Goal: Task Accomplishment & Management: Use online tool/utility

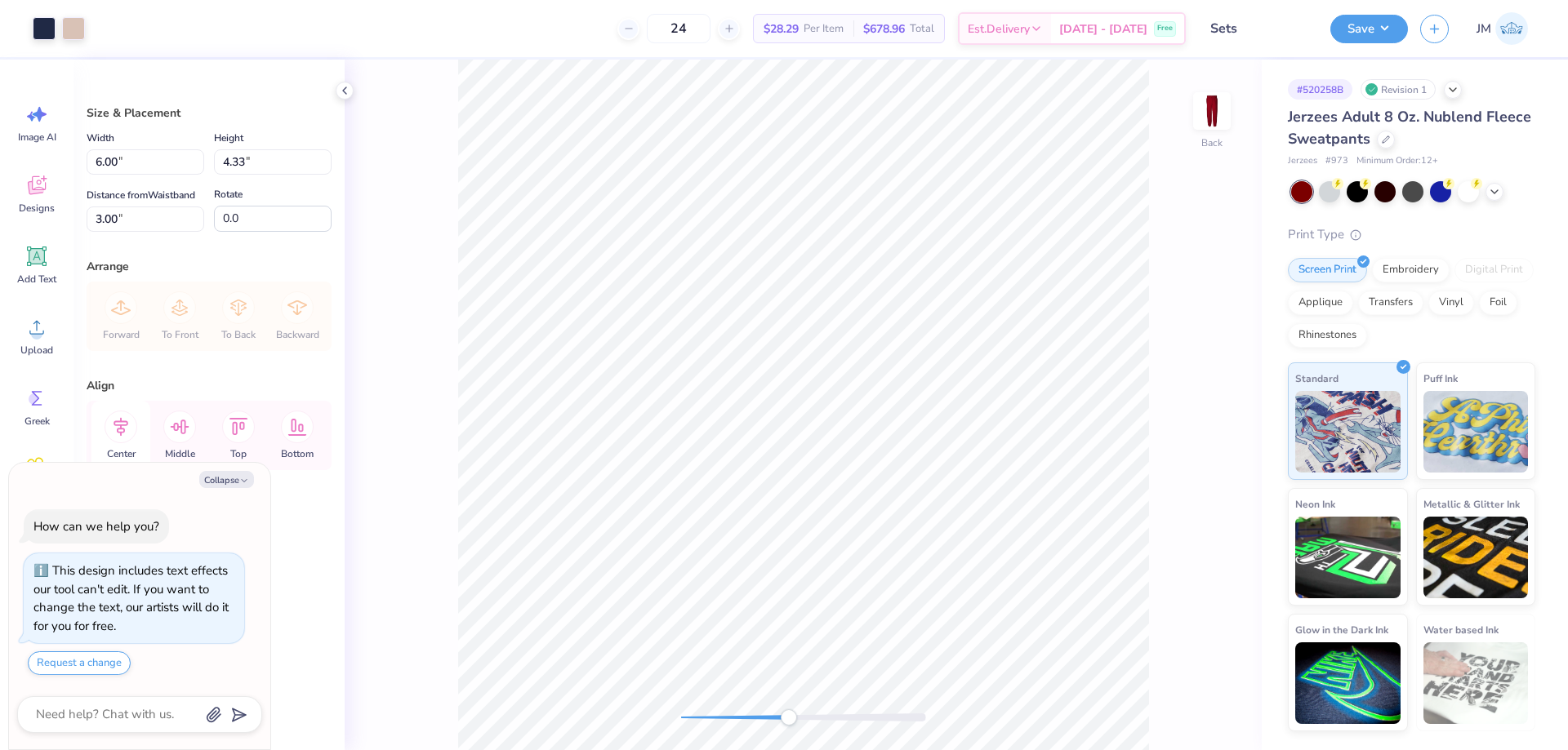
click at [128, 423] on icon at bounding box center [120, 427] width 32 height 32
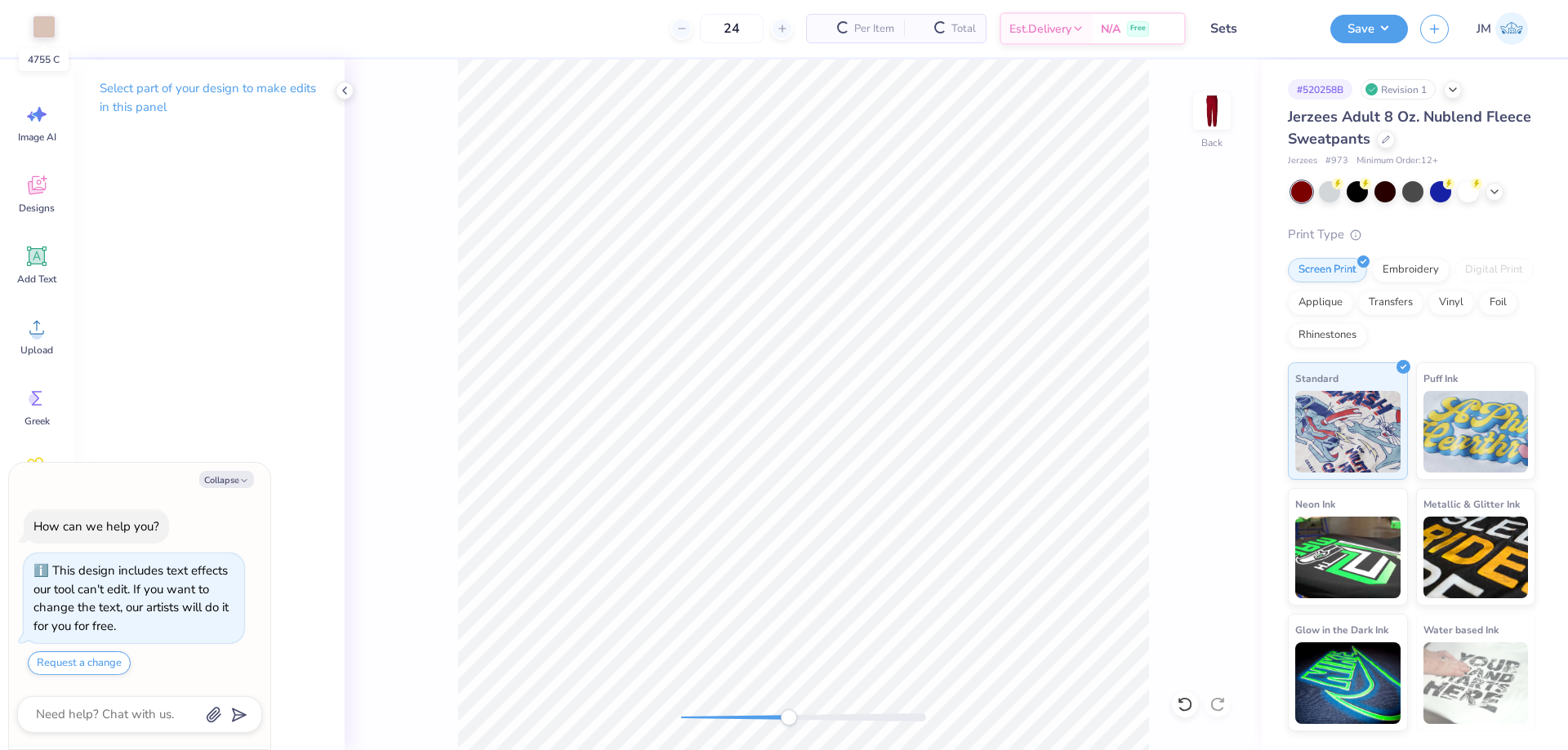
click at [45, 28] on div at bounding box center [43, 27] width 23 height 23
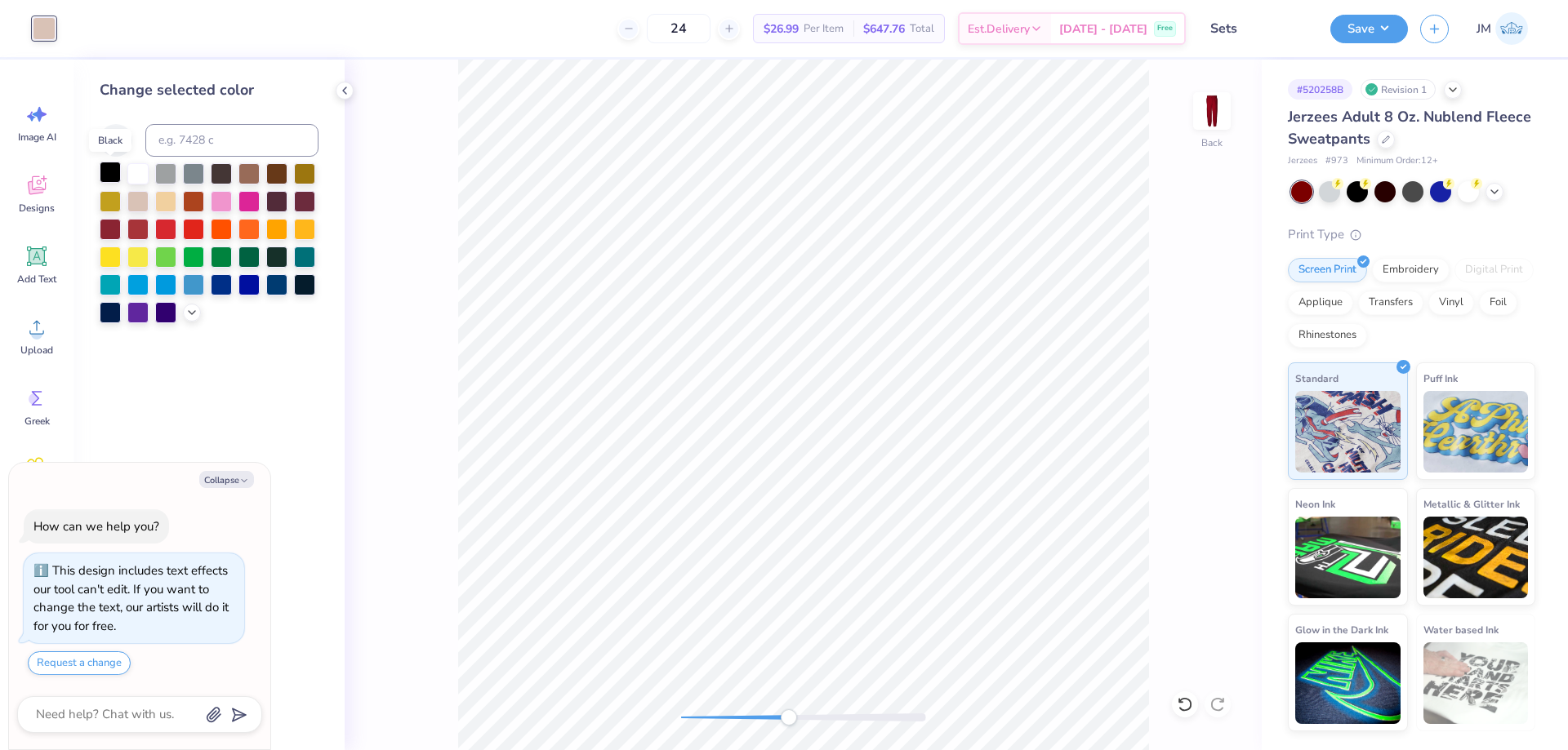
click at [102, 175] on div at bounding box center [110, 172] width 21 height 21
click at [39, 334] on icon at bounding box center [37, 327] width 15 height 14
click at [1189, 696] on icon at bounding box center [1185, 705] width 17 height 17
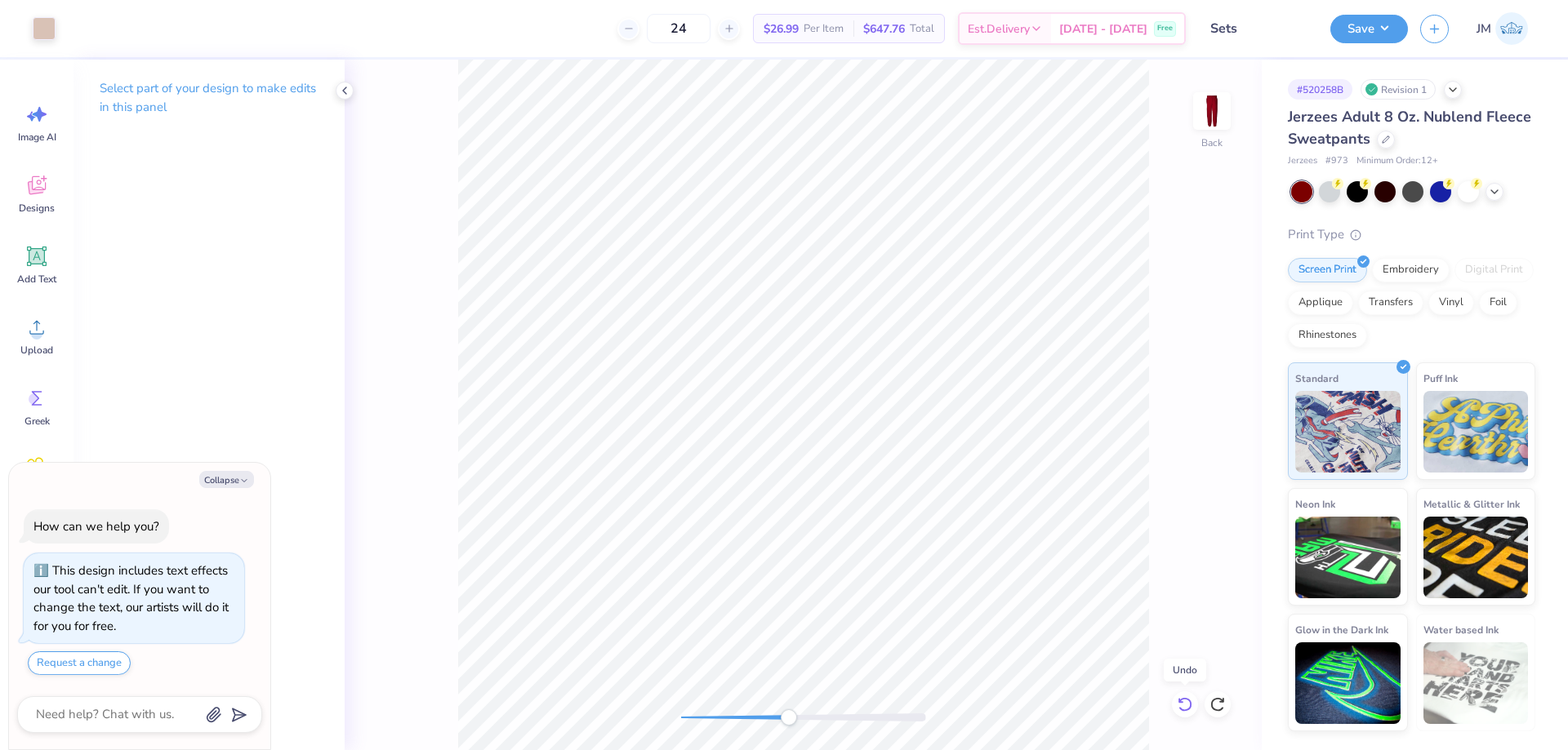
click at [1189, 698] on icon at bounding box center [1185, 705] width 17 height 17
click at [38, 317] on icon at bounding box center [37, 327] width 25 height 25
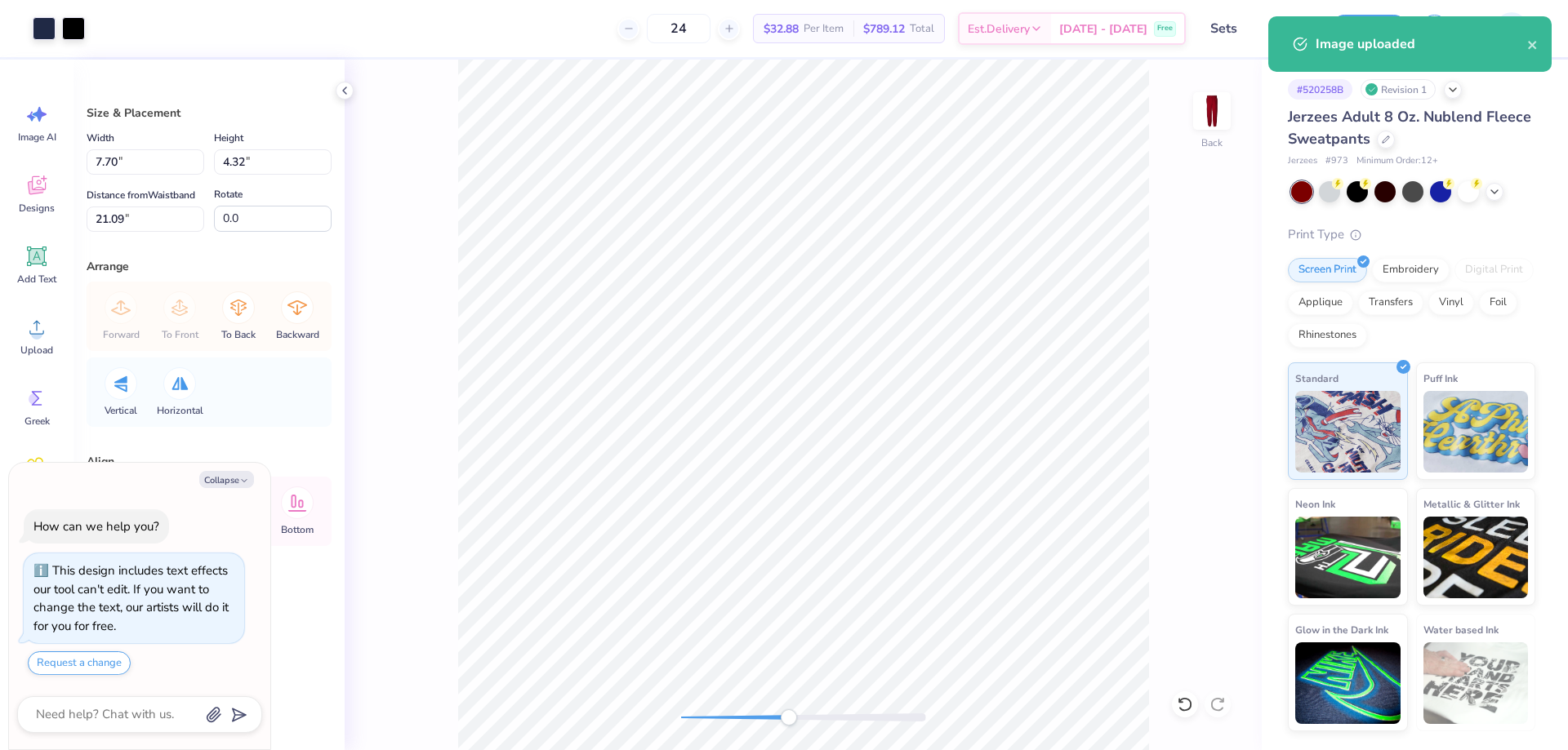
type textarea "x"
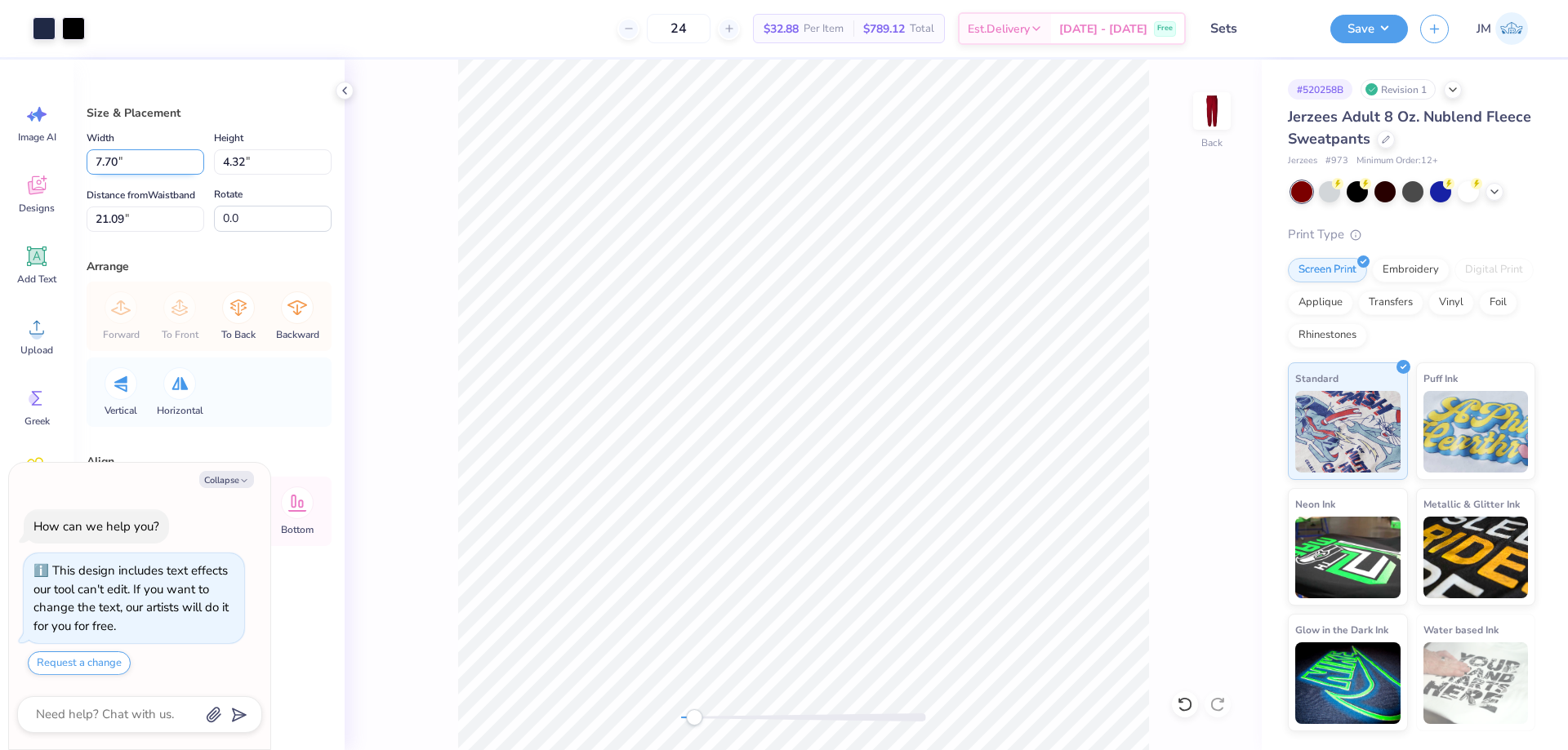
click at [138, 155] on input "7.70" at bounding box center [145, 162] width 117 height 25
type input "6"
type textarea "x"
type input "6.00"
type input "3.36"
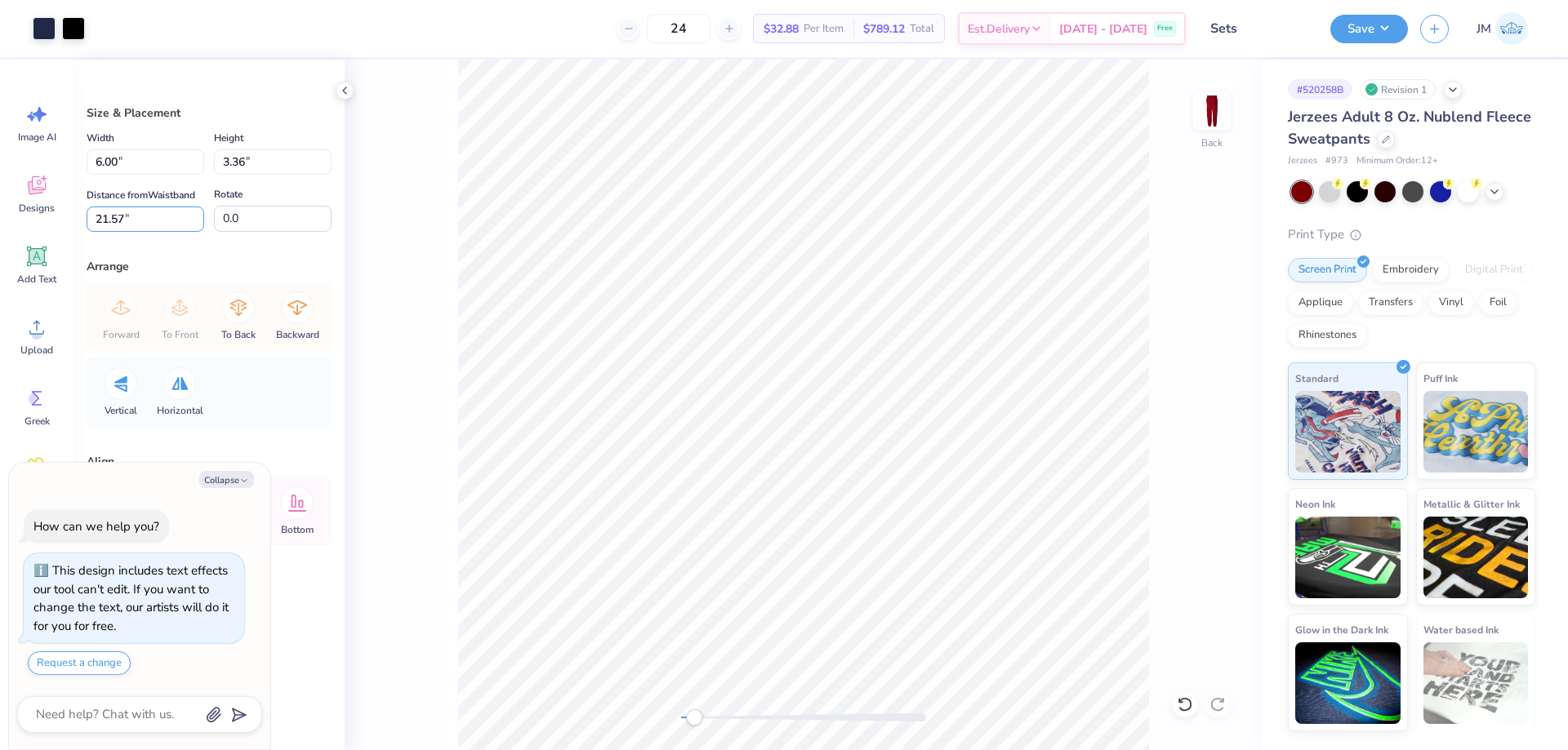
click at [156, 214] on input "21.57" at bounding box center [145, 219] width 117 height 25
type input "3.8"
click at [158, 213] on input "3.8" at bounding box center [145, 219] width 117 height 25
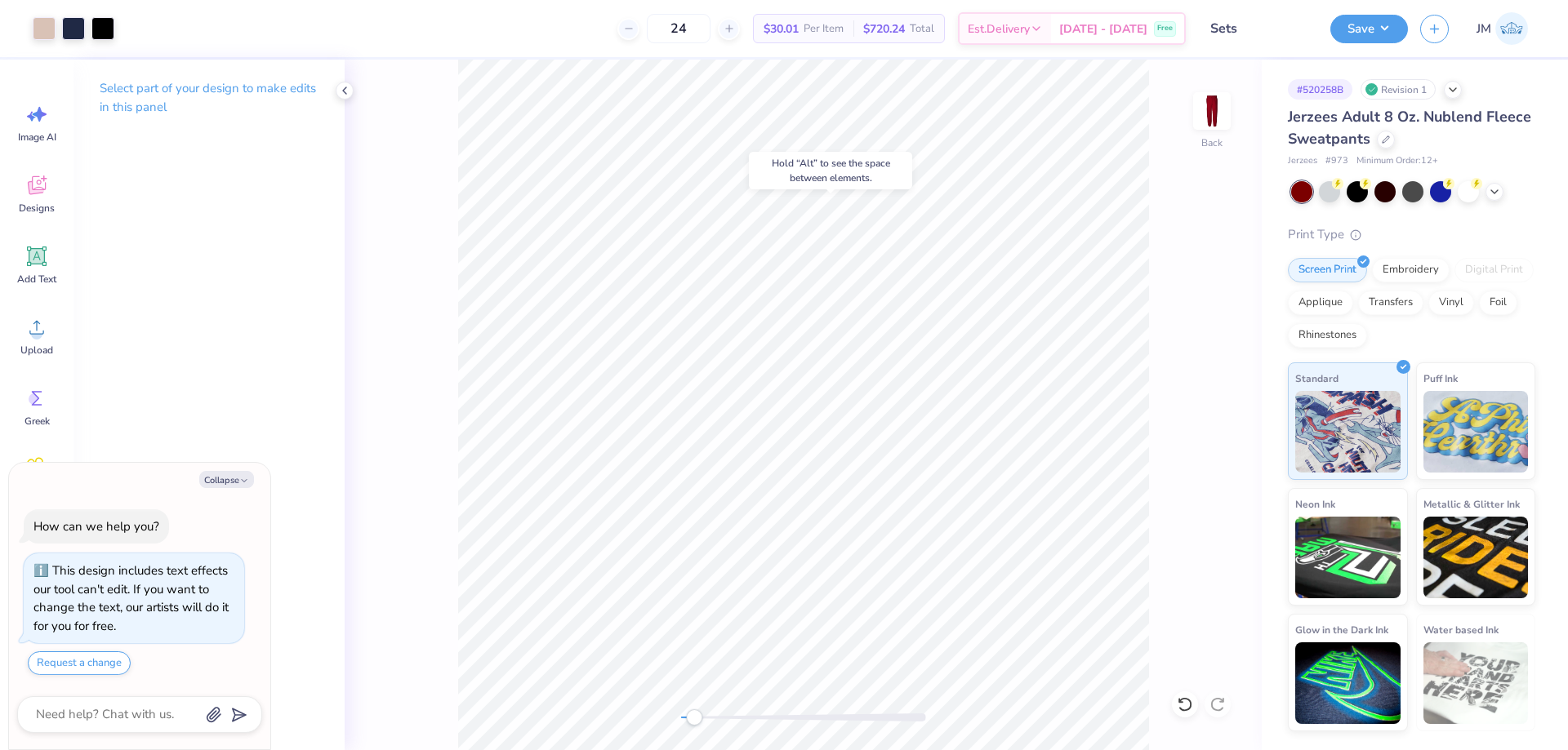
type textarea "x"
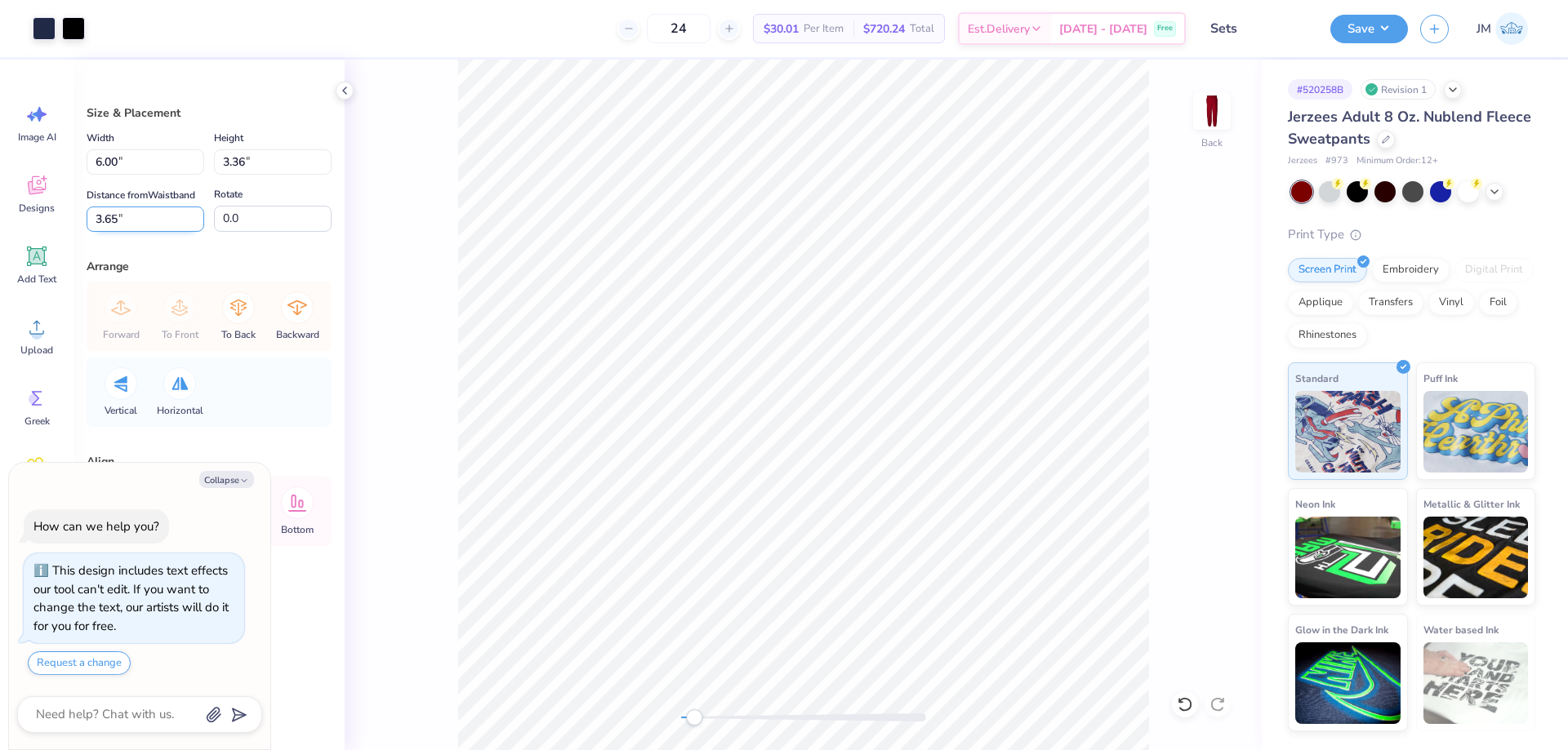
click at [154, 224] on input "3.65" at bounding box center [145, 219] width 117 height 25
type input "3.8"
click at [213, 478] on button "Collapse" at bounding box center [226, 479] width 55 height 18
type textarea "x"
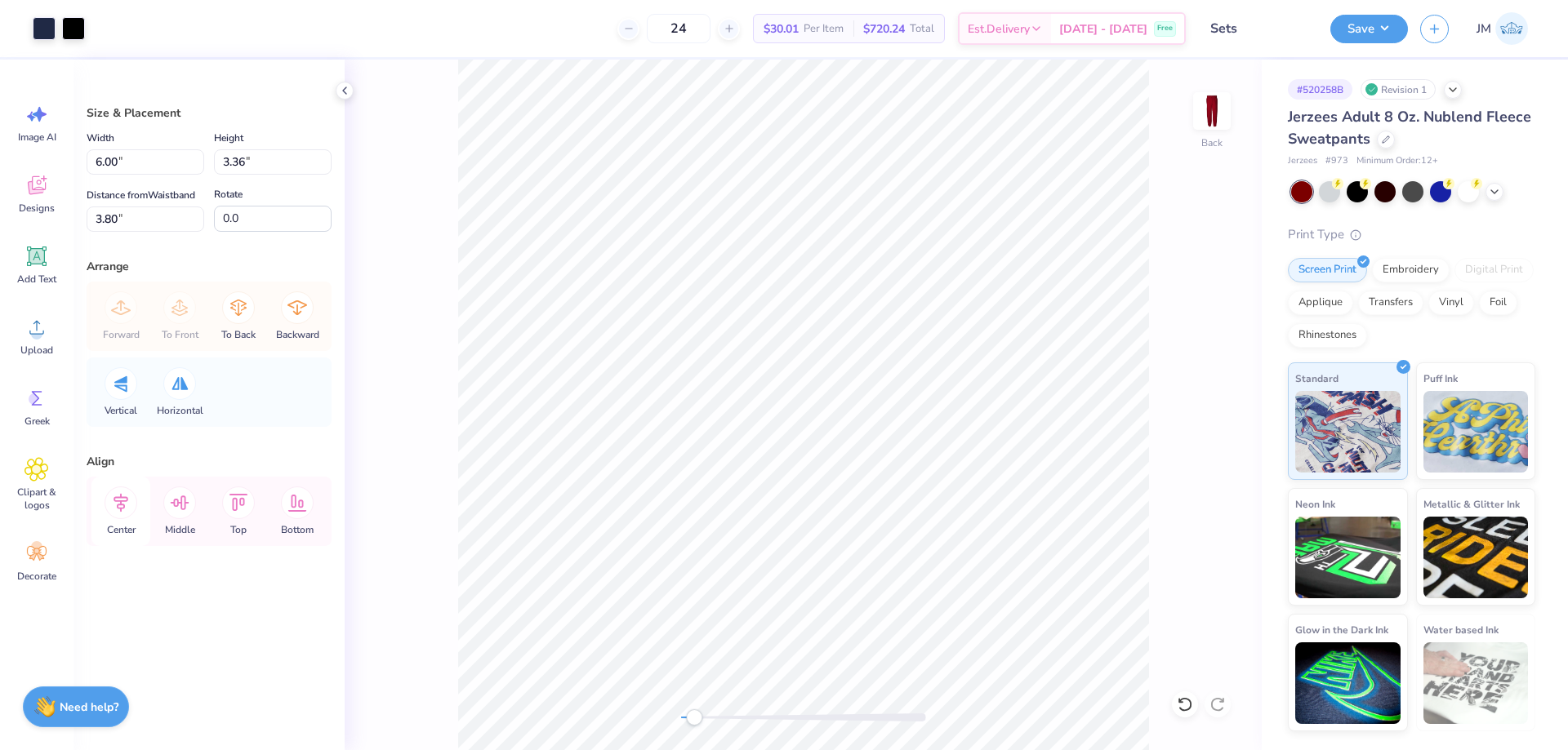
click at [127, 504] on icon at bounding box center [120, 502] width 32 height 32
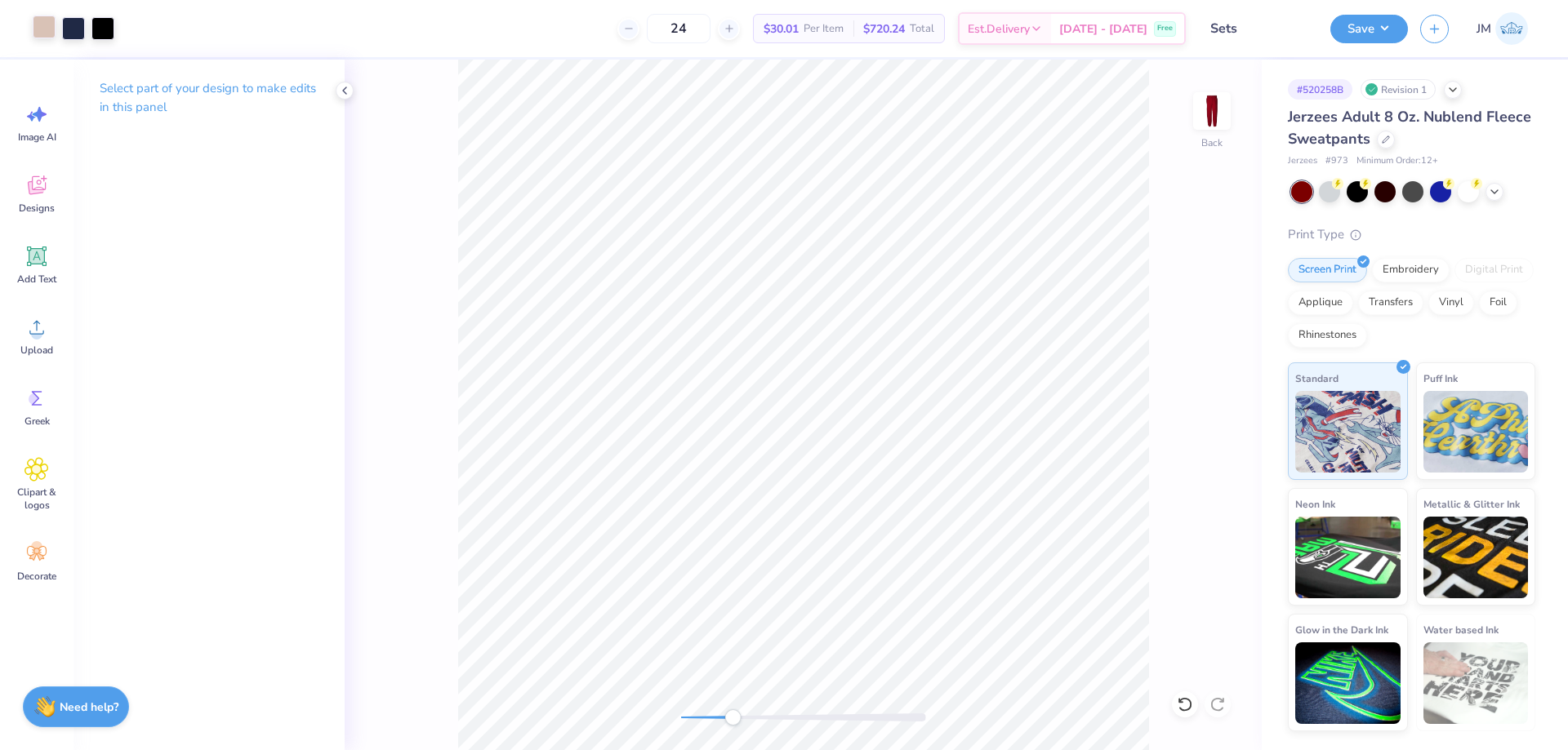
click at [43, 31] on div at bounding box center [43, 27] width 23 height 23
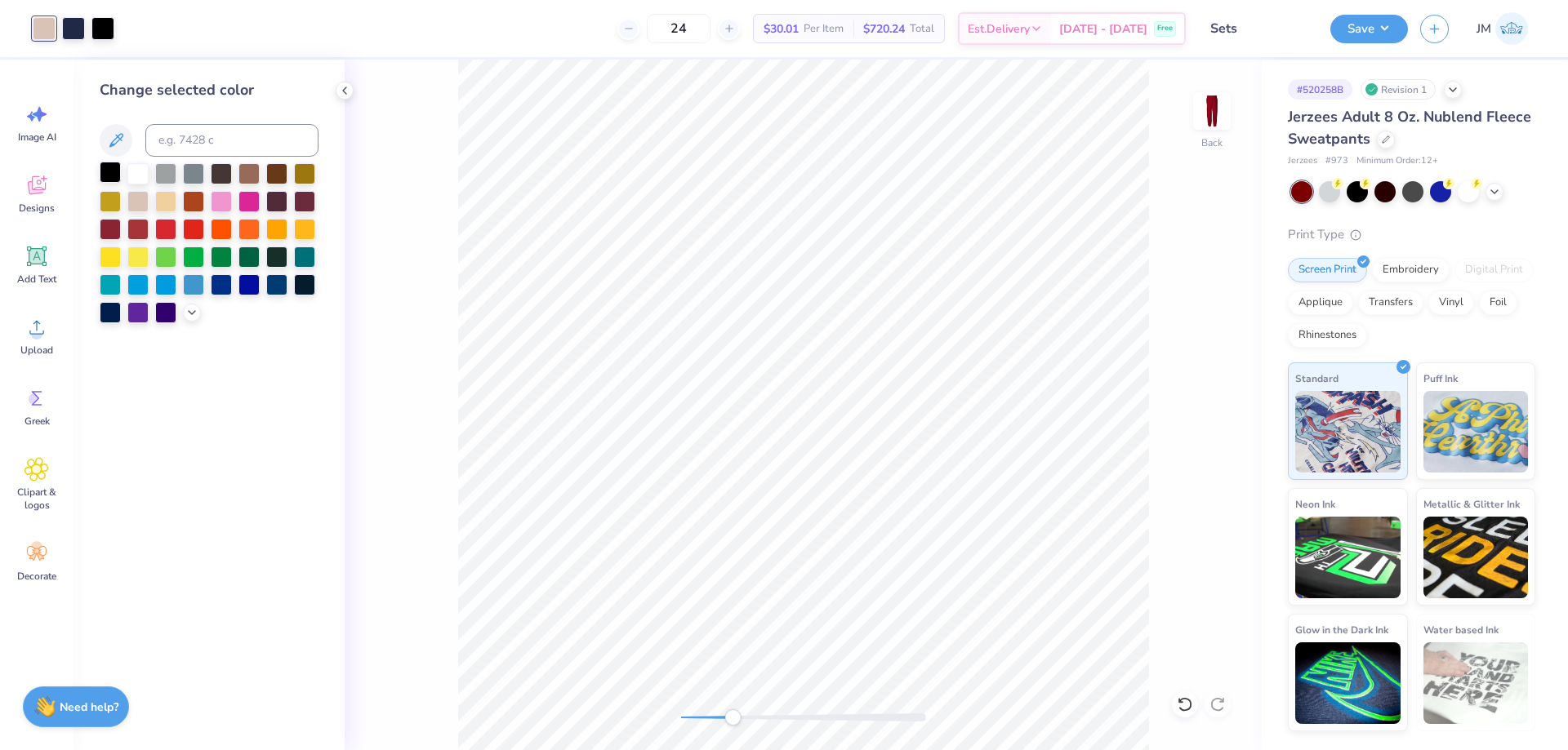
click at [108, 176] on div at bounding box center [110, 172] width 21 height 21
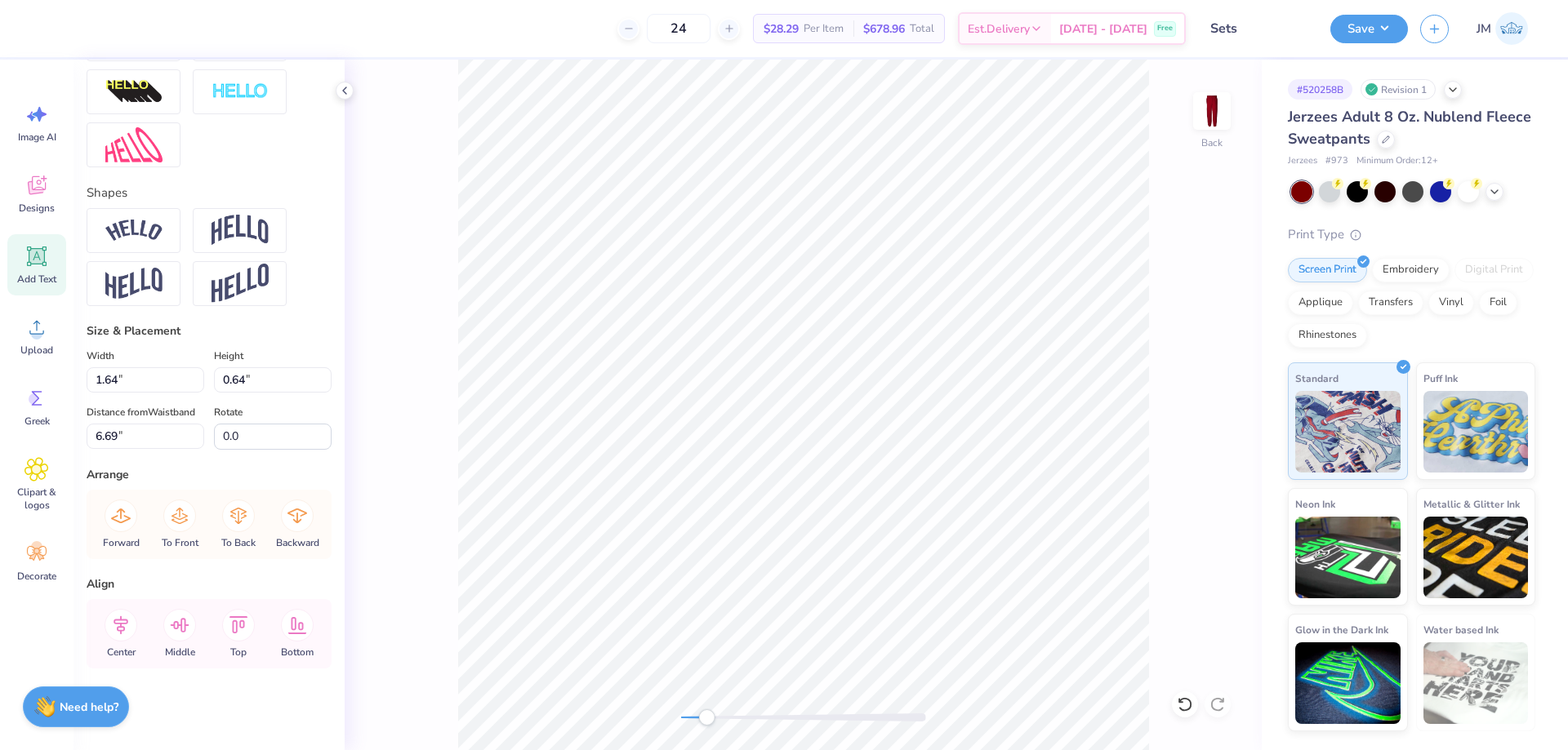
scroll to position [626, 0]
click at [1391, 20] on button "Save" at bounding box center [1369, 26] width 78 height 29
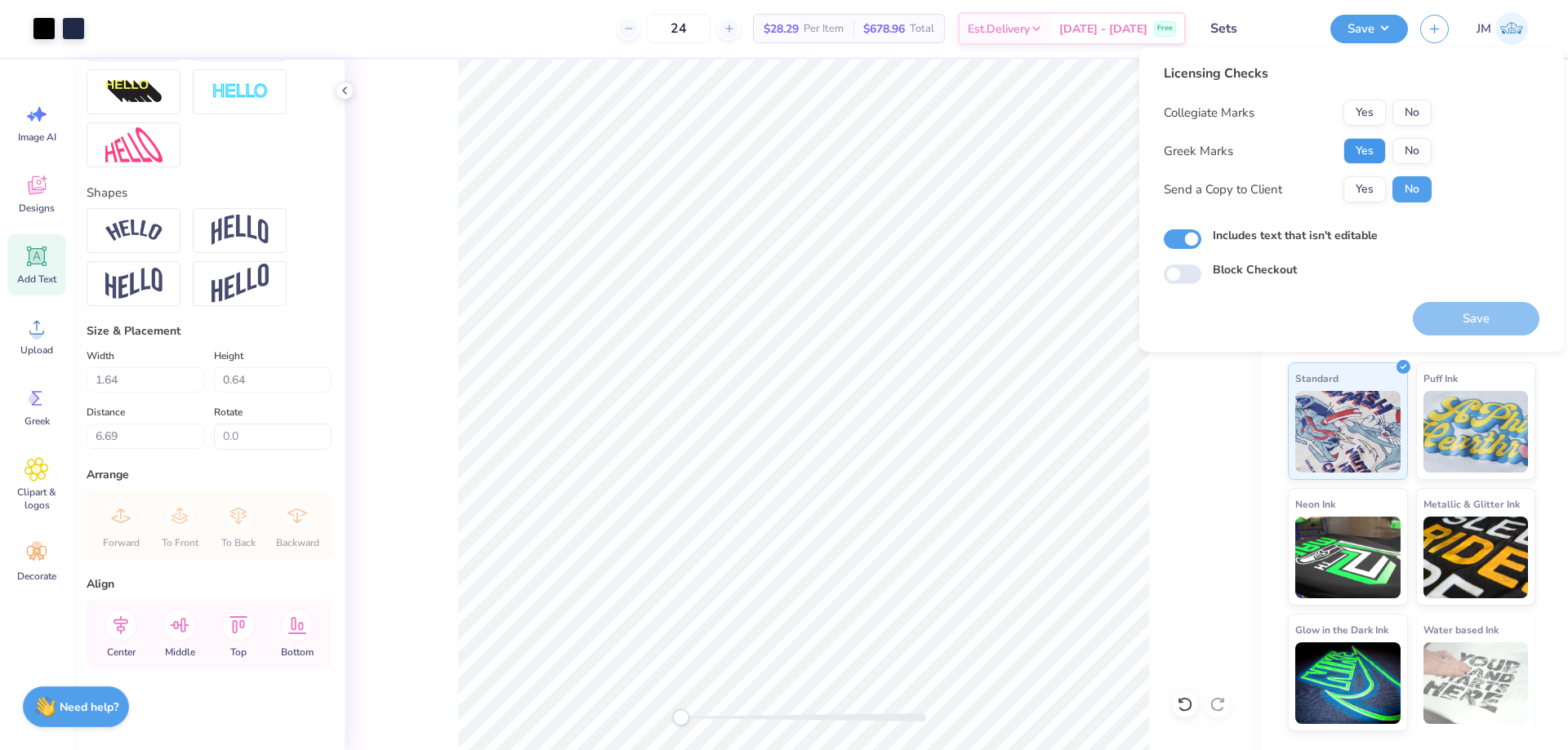
click at [1380, 148] on button "Yes" at bounding box center [1365, 151] width 43 height 26
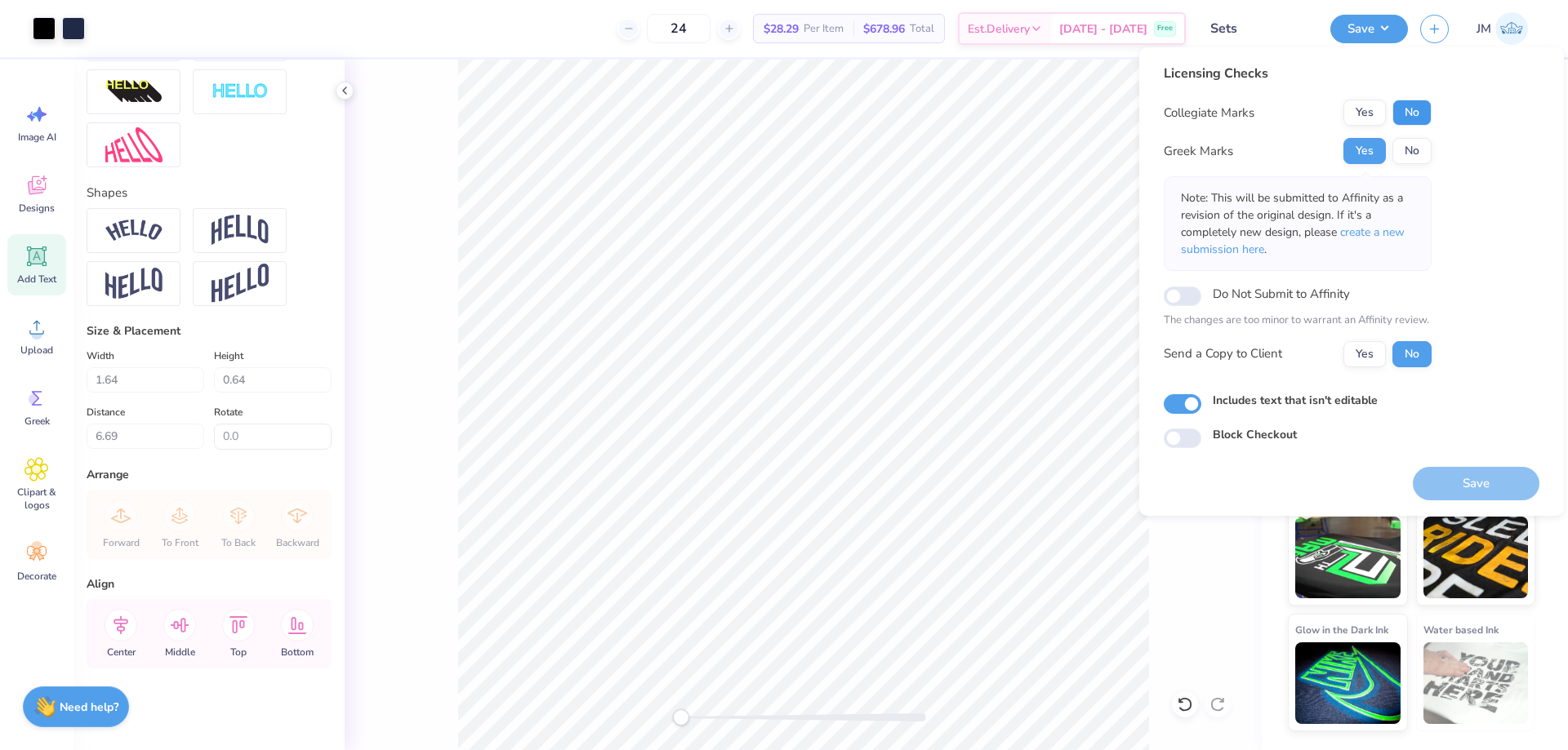
click at [1406, 111] on button "No" at bounding box center [1412, 113] width 39 height 26
click at [1442, 479] on button "Save" at bounding box center [1476, 484] width 127 height 33
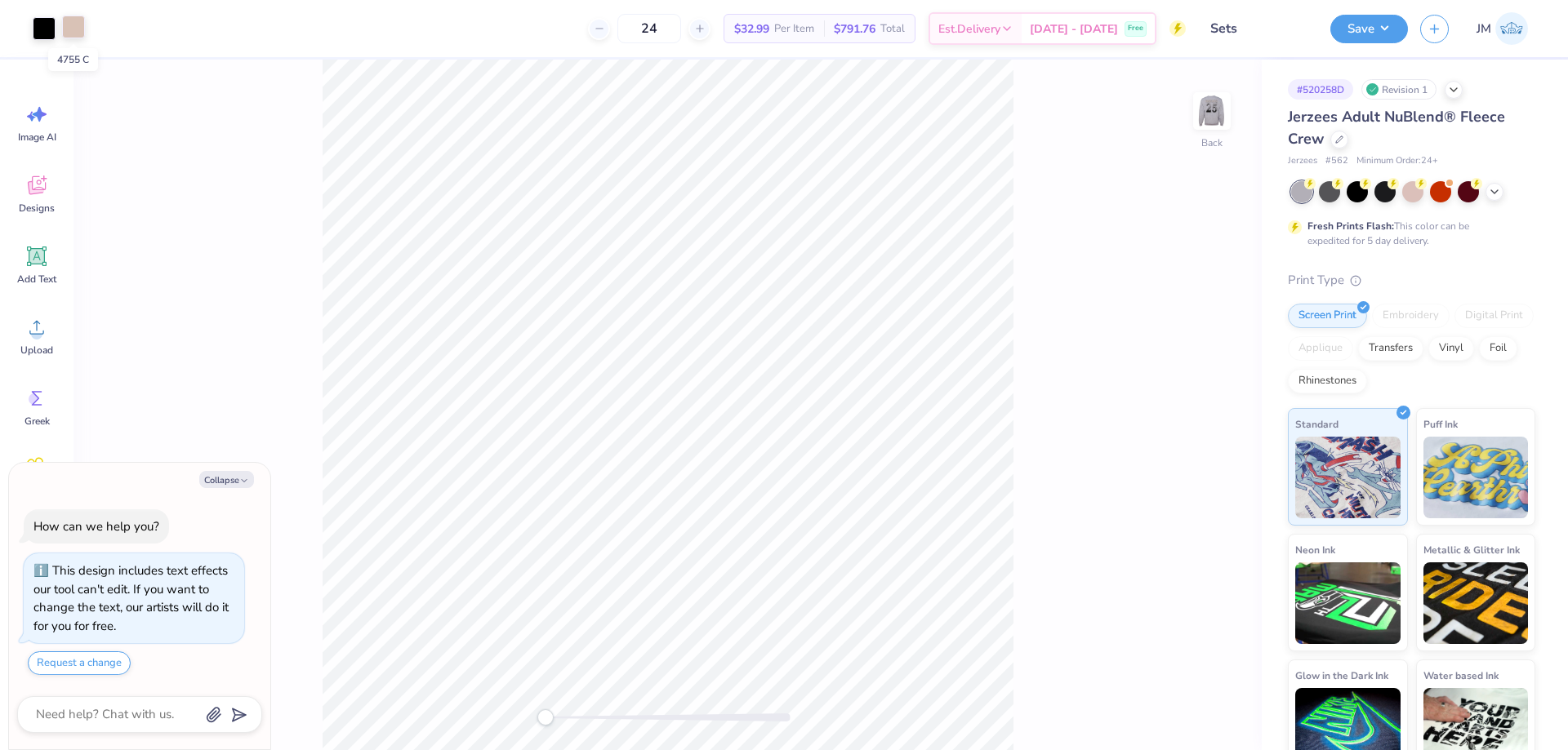
click at [70, 30] on div at bounding box center [73, 27] width 23 height 23
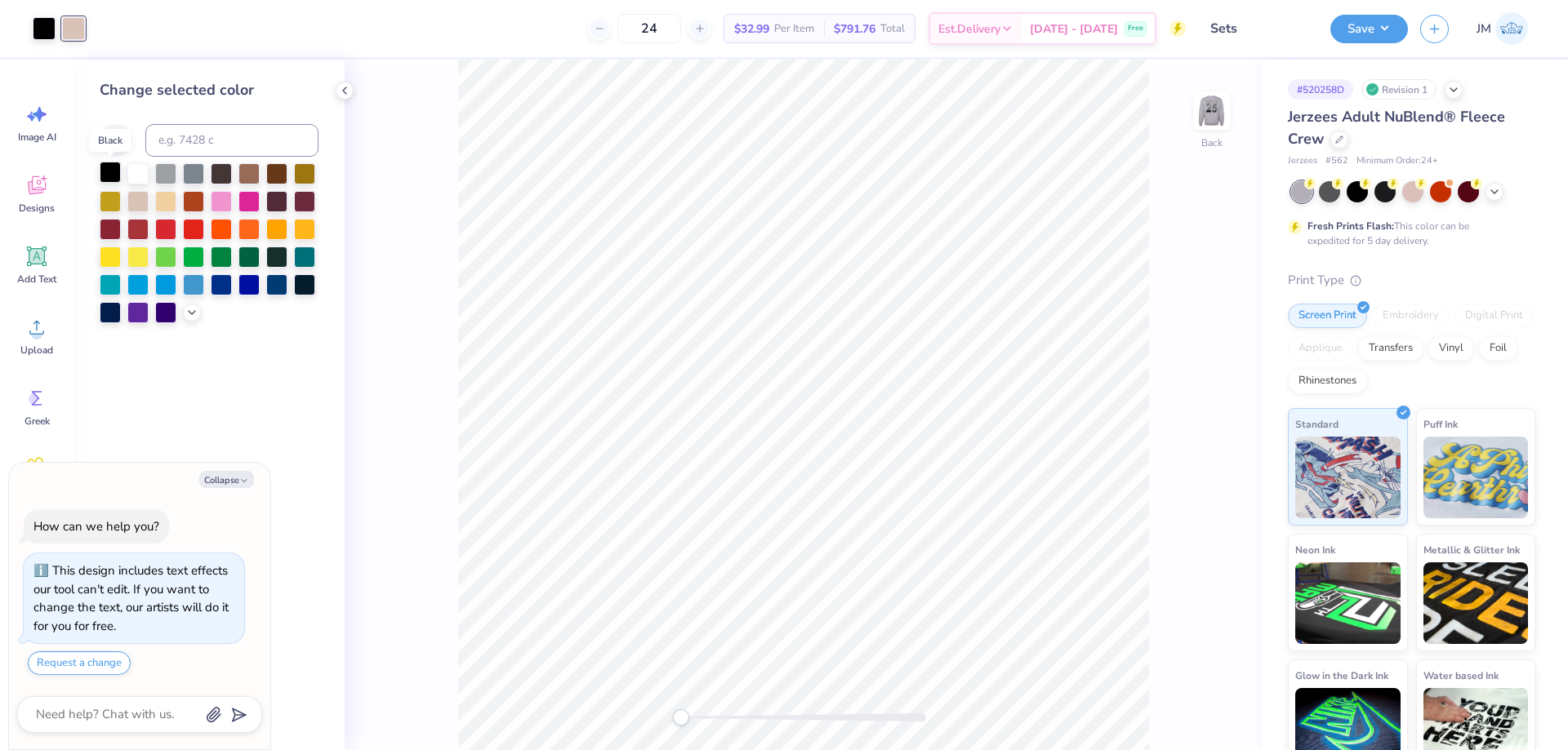
click at [115, 173] on div at bounding box center [110, 172] width 21 height 21
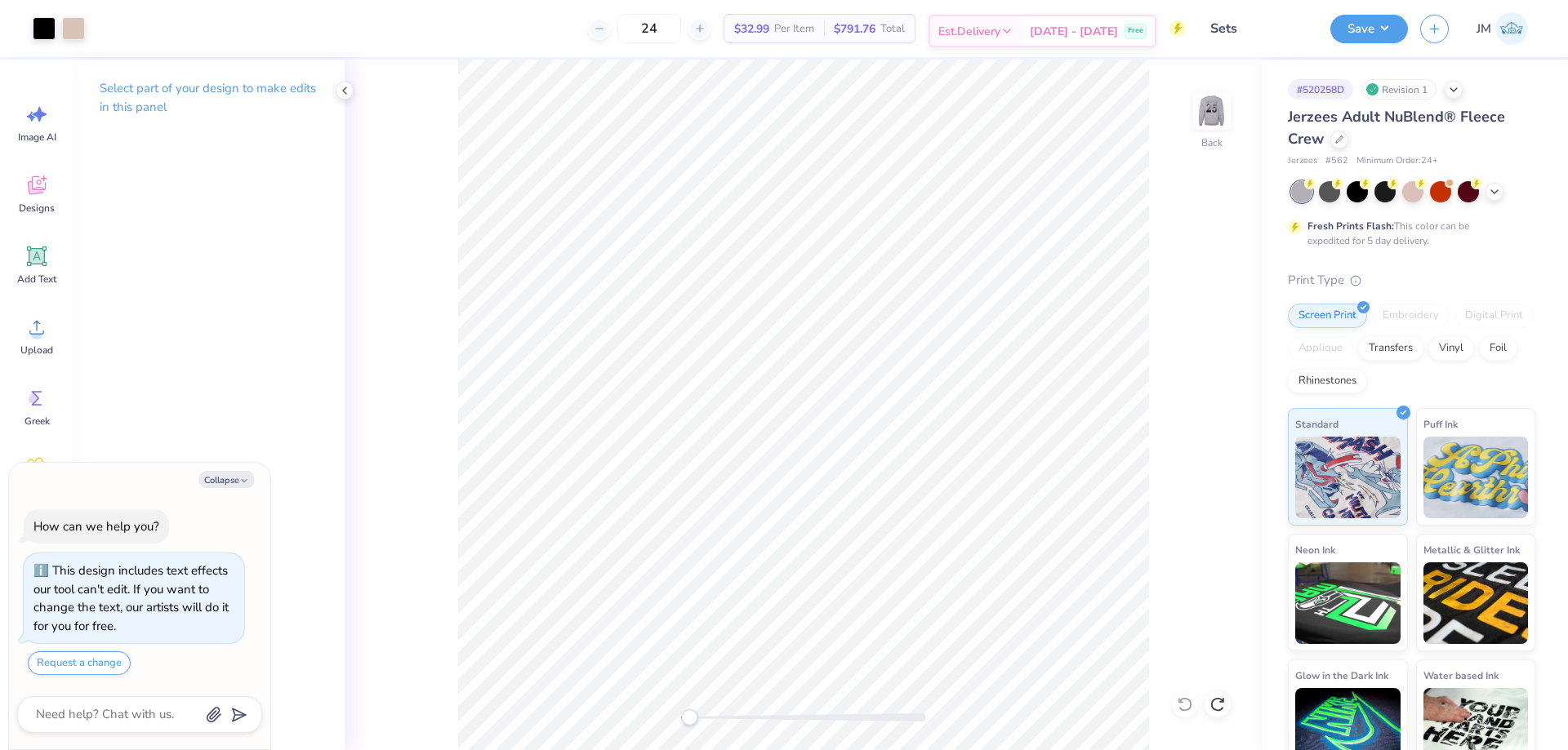
type textarea "x"
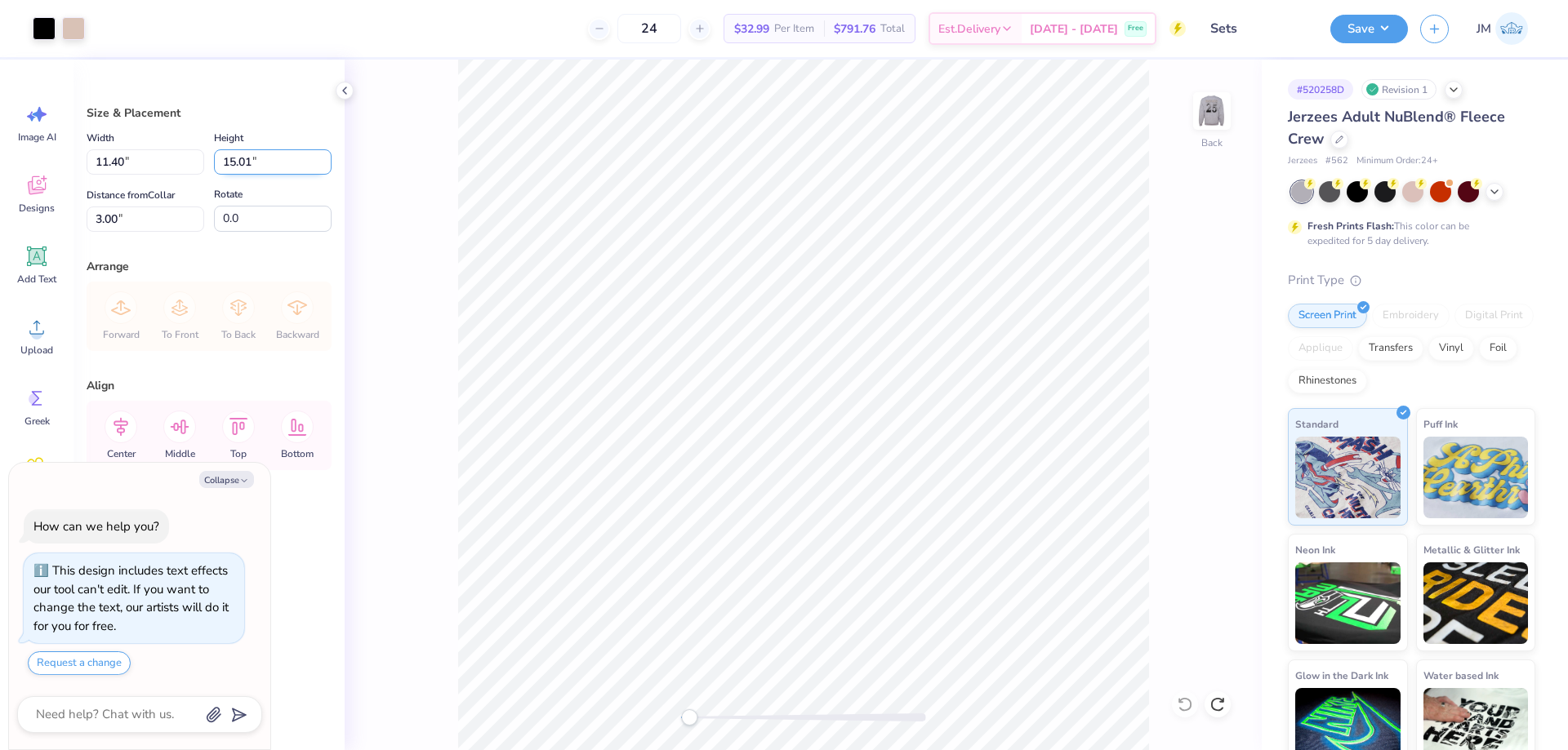
click at [260, 163] on input "15.01" at bounding box center [273, 162] width 117 height 25
type input "15"
type textarea "x"
type input "11.39"
type input "15.00"
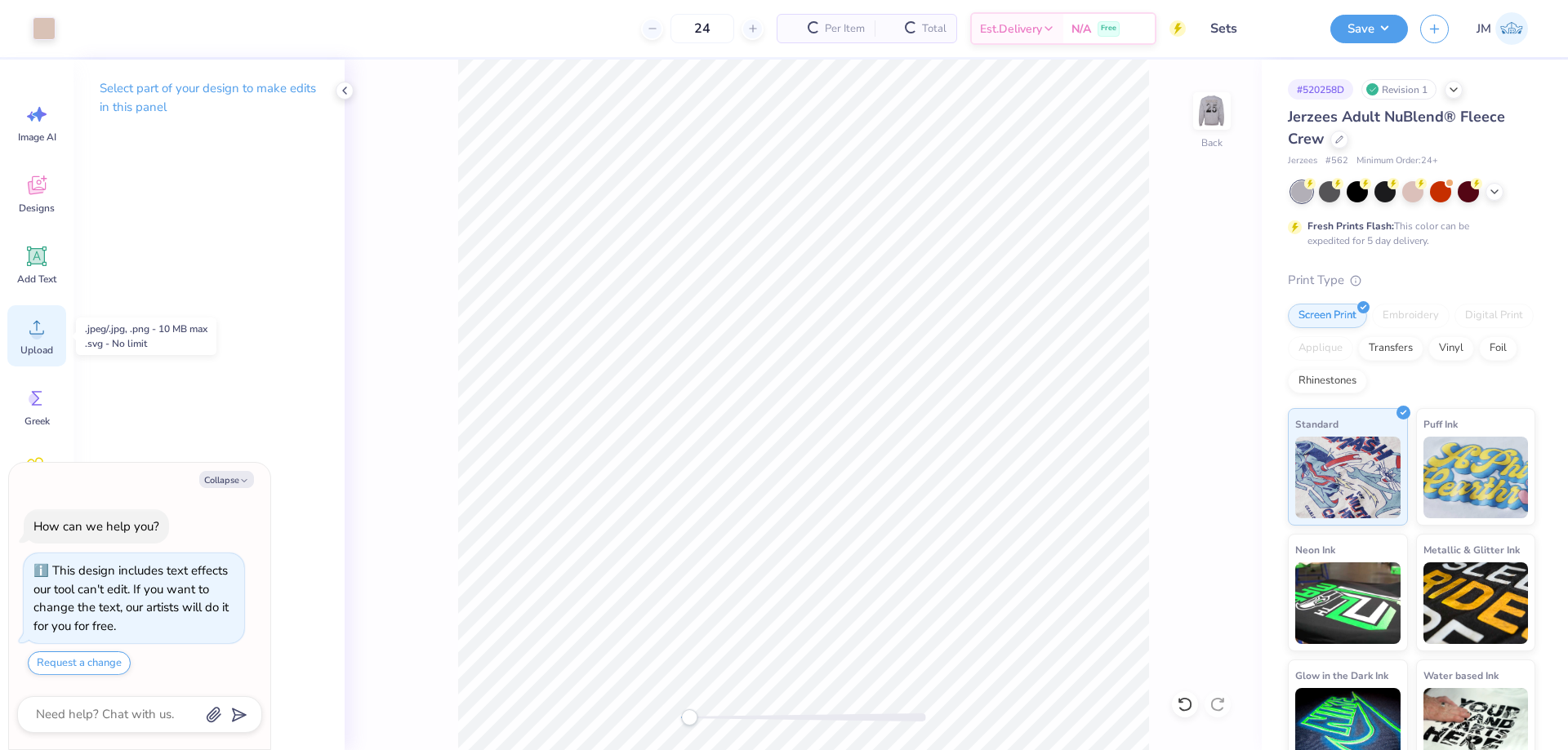
click at [40, 327] on icon at bounding box center [37, 327] width 25 height 25
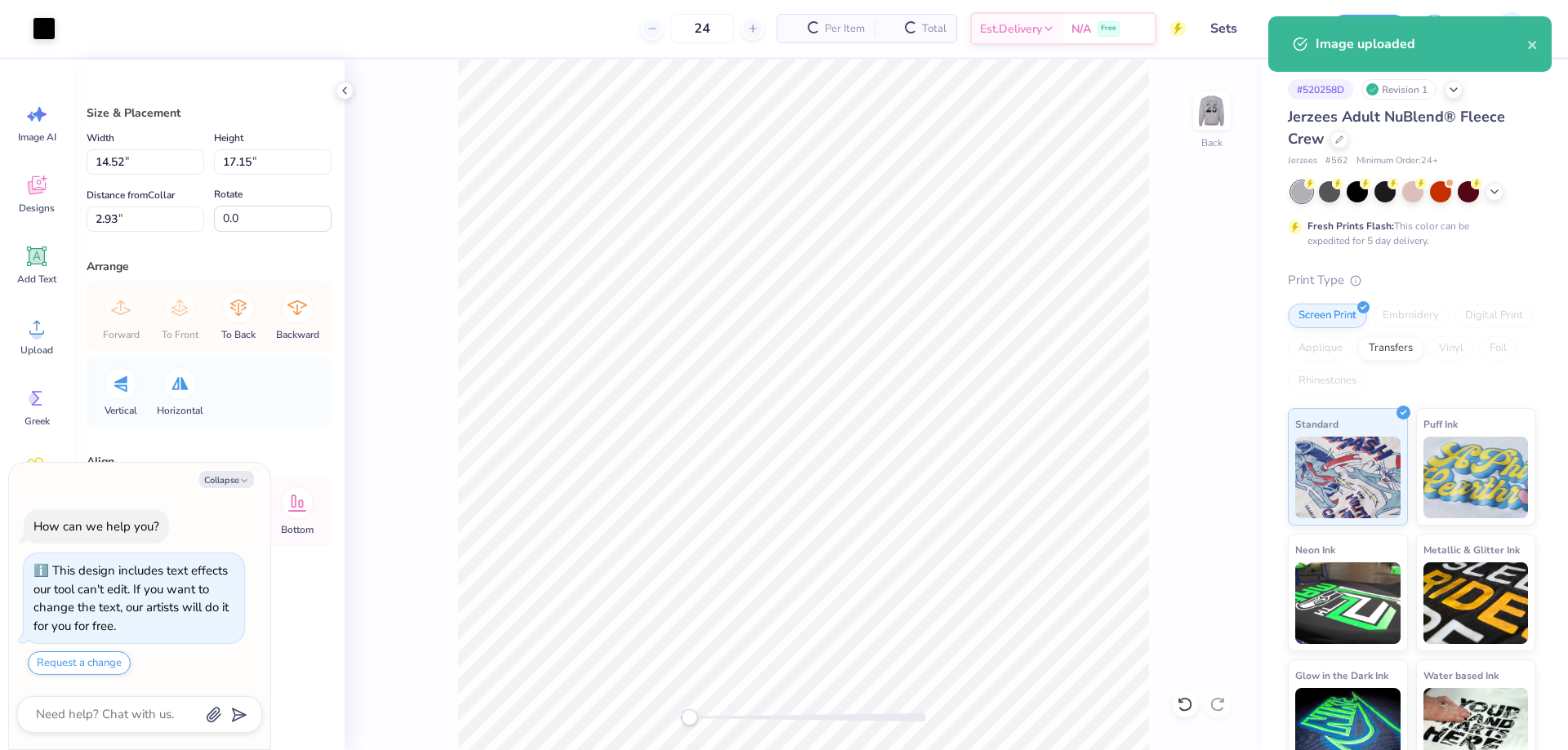
type textarea "x"
click at [249, 150] on input "17.15" at bounding box center [273, 162] width 117 height 25
type input "13.45"
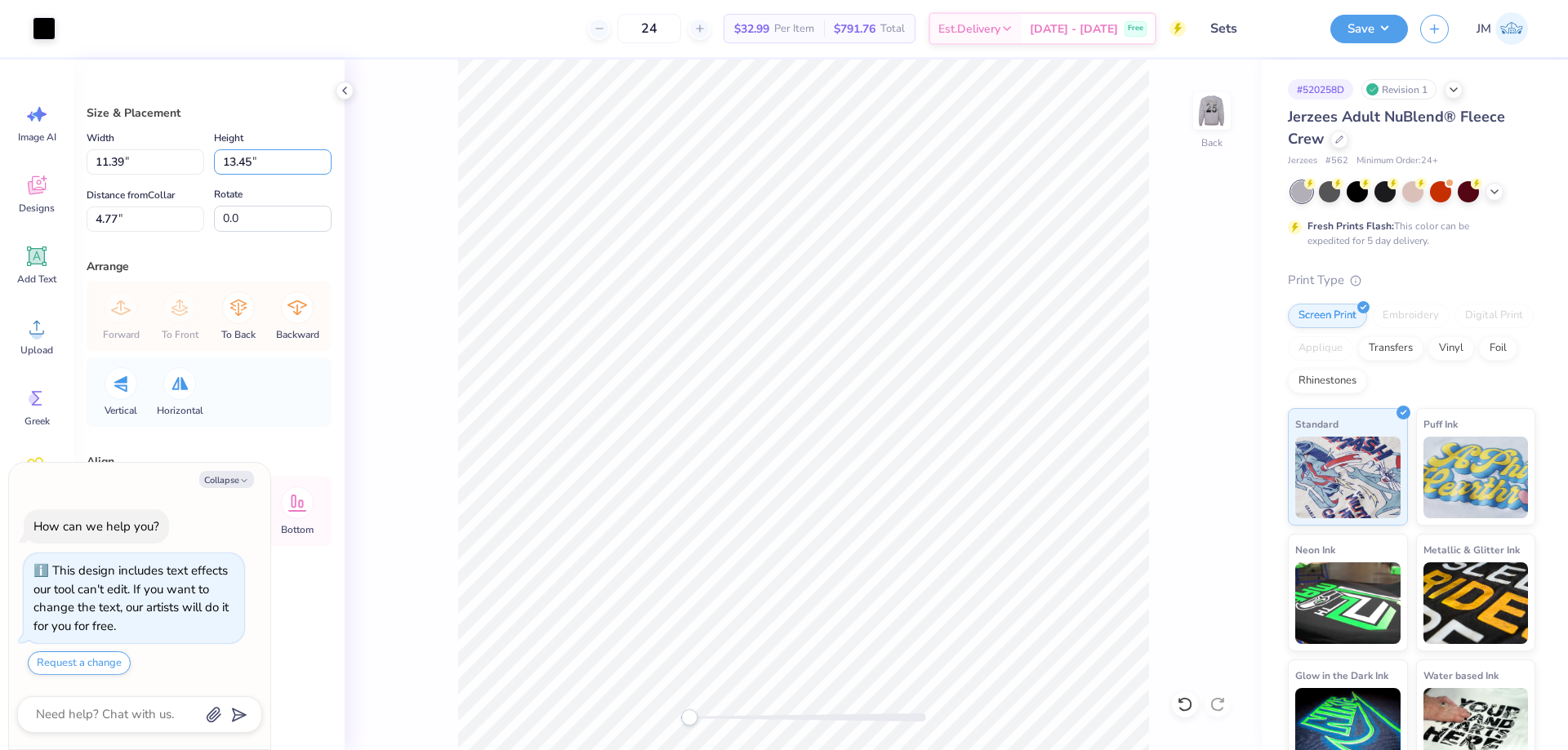
type textarea "x"
type input "11.39"
click at [144, 228] on input "4.77" at bounding box center [145, 219] width 117 height 25
type input "4.55"
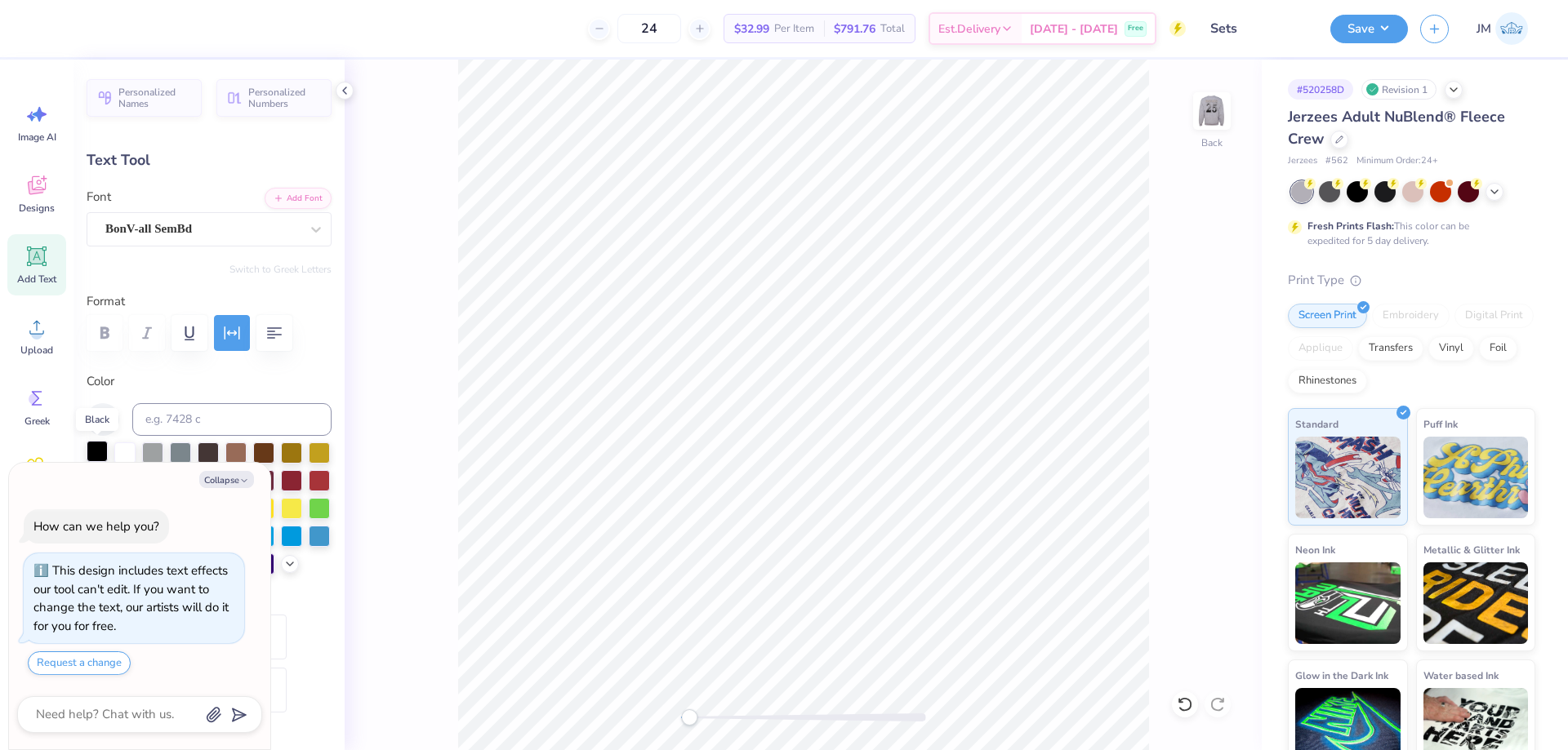
click at [92, 449] on div at bounding box center [97, 451] width 21 height 21
click at [1211, 103] on img at bounding box center [1211, 111] width 66 height 66
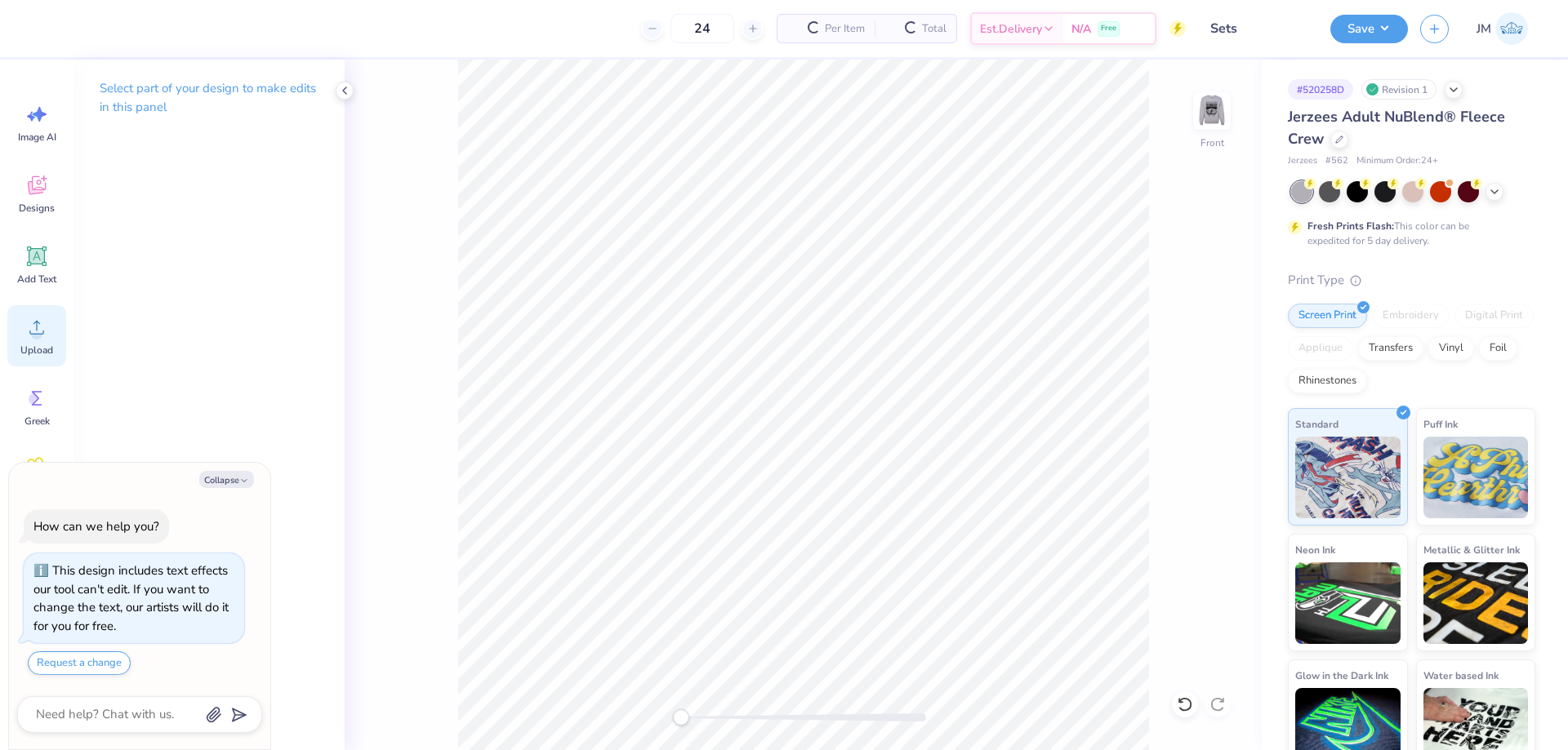
click at [35, 336] on circle at bounding box center [37, 333] width 11 height 11
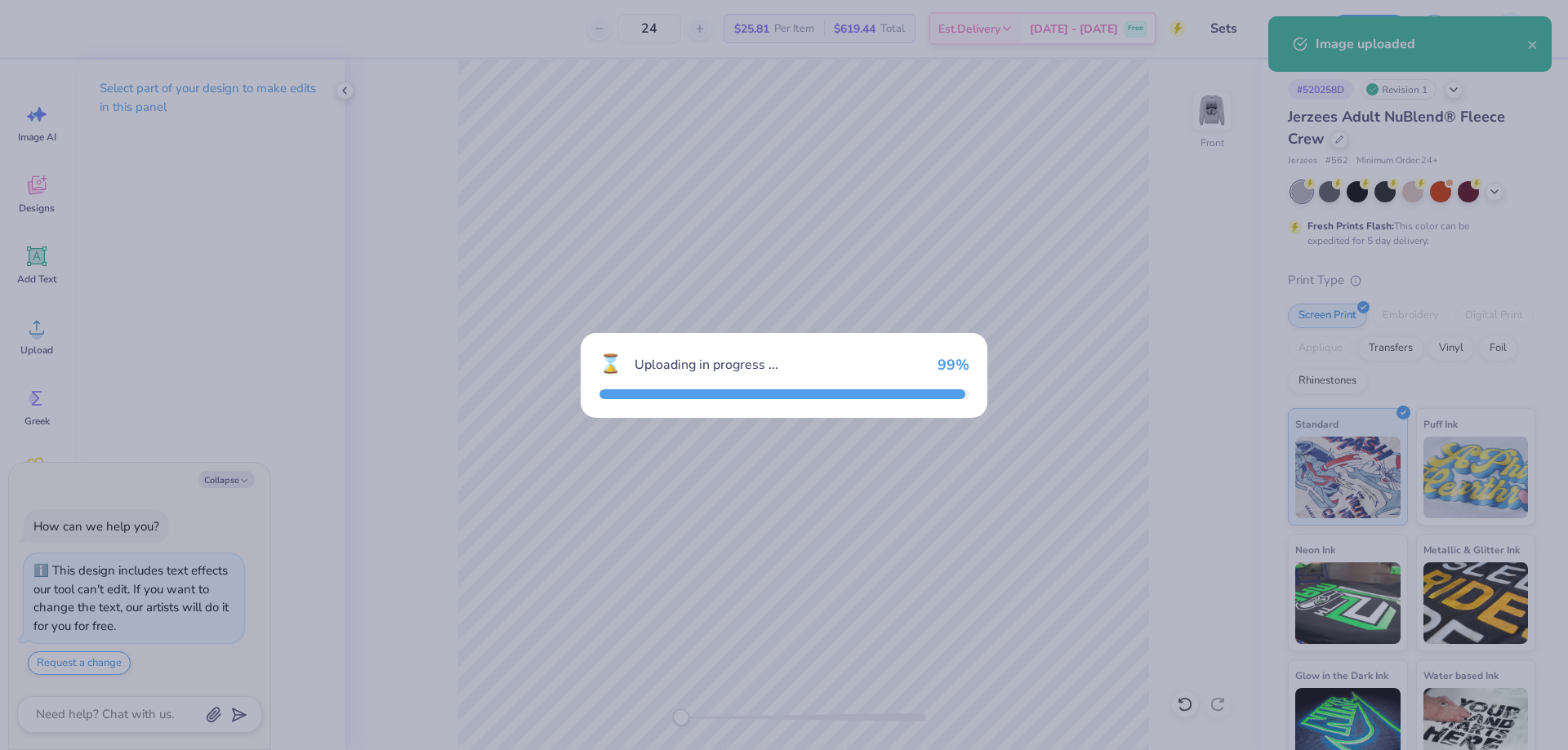
type textarea "x"
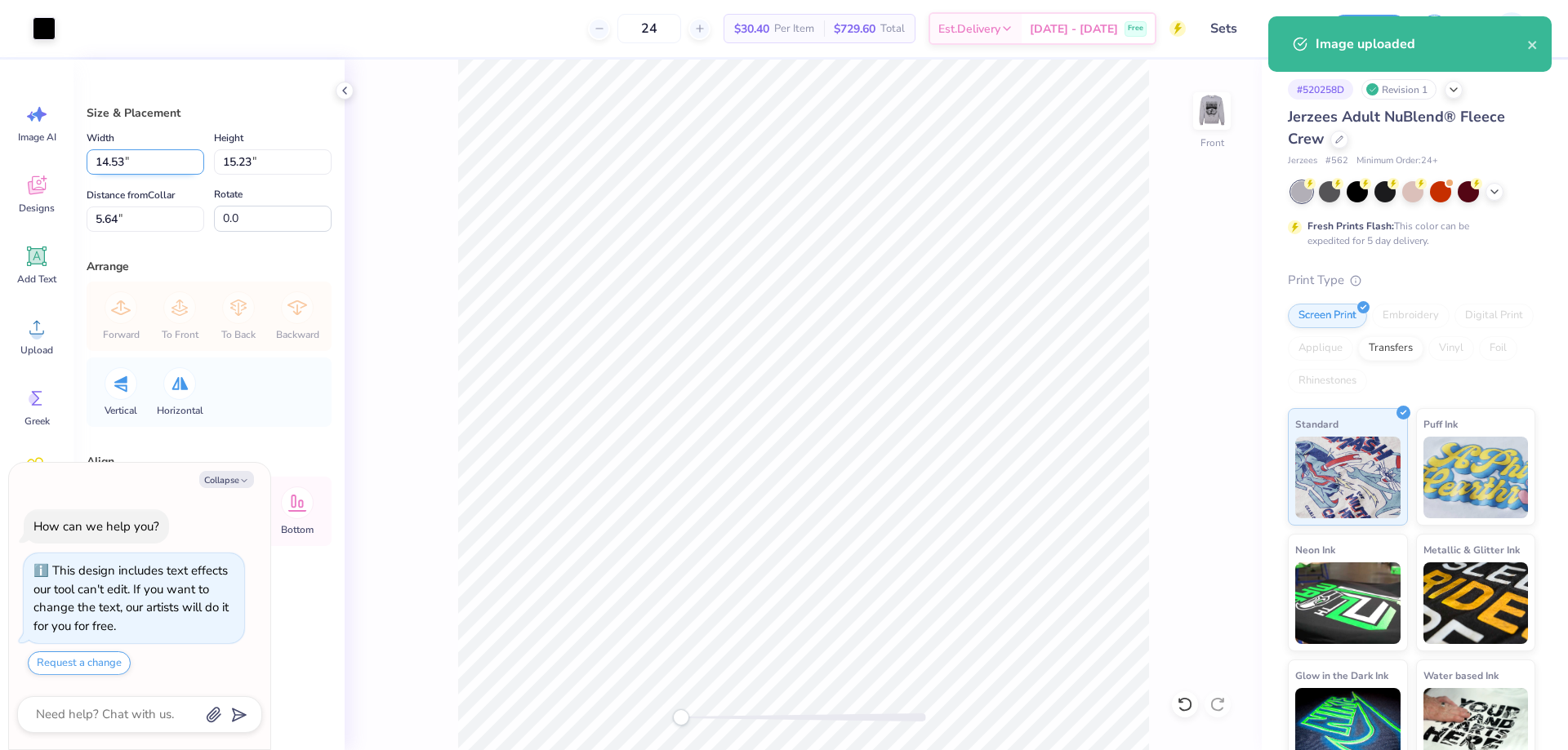
click at [131, 150] on input "14.53" at bounding box center [145, 162] width 117 height 25
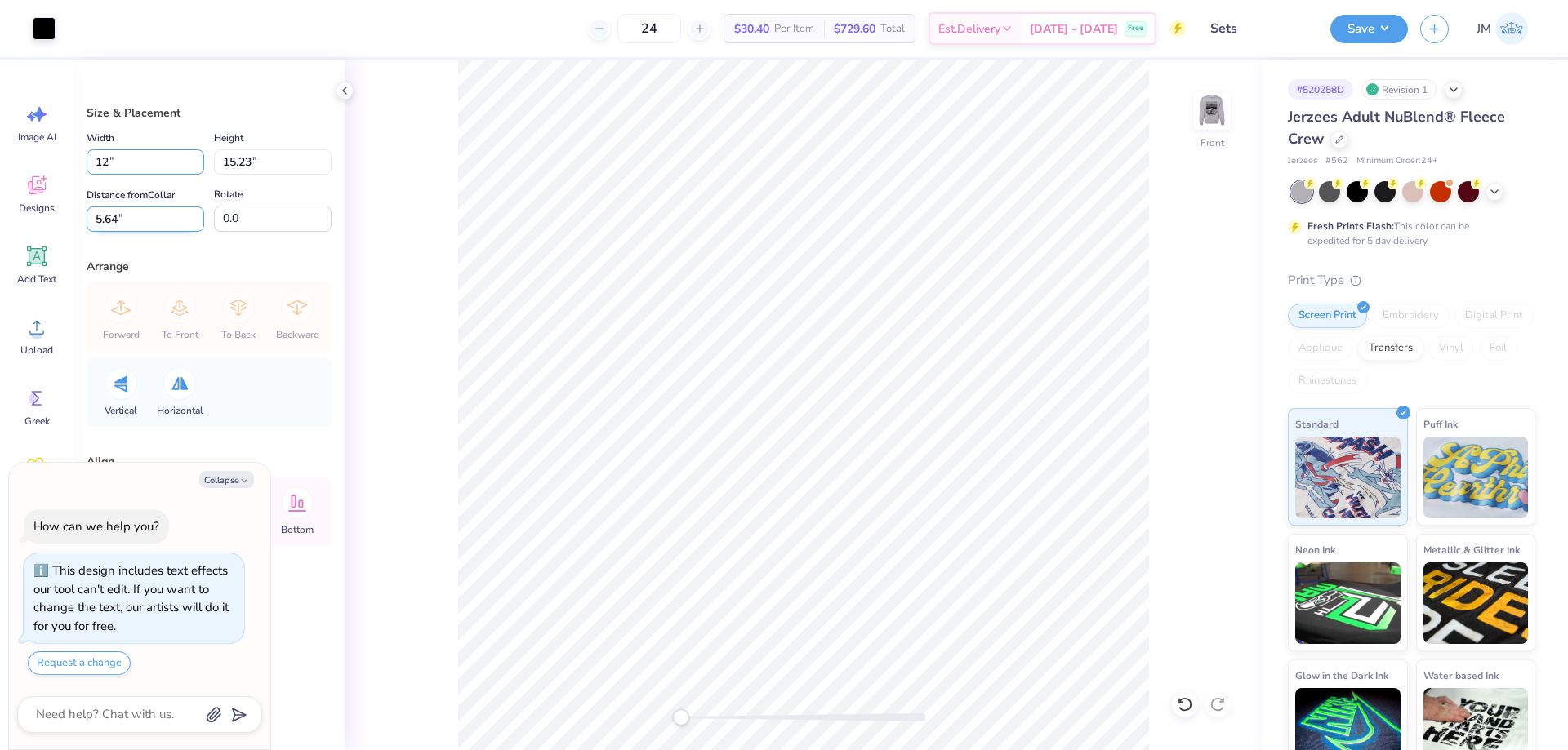
type input "12"
click at [141, 214] on input "5.64" at bounding box center [145, 219] width 117 height 25
type textarea "x"
type input "12.00"
type input "12.58"
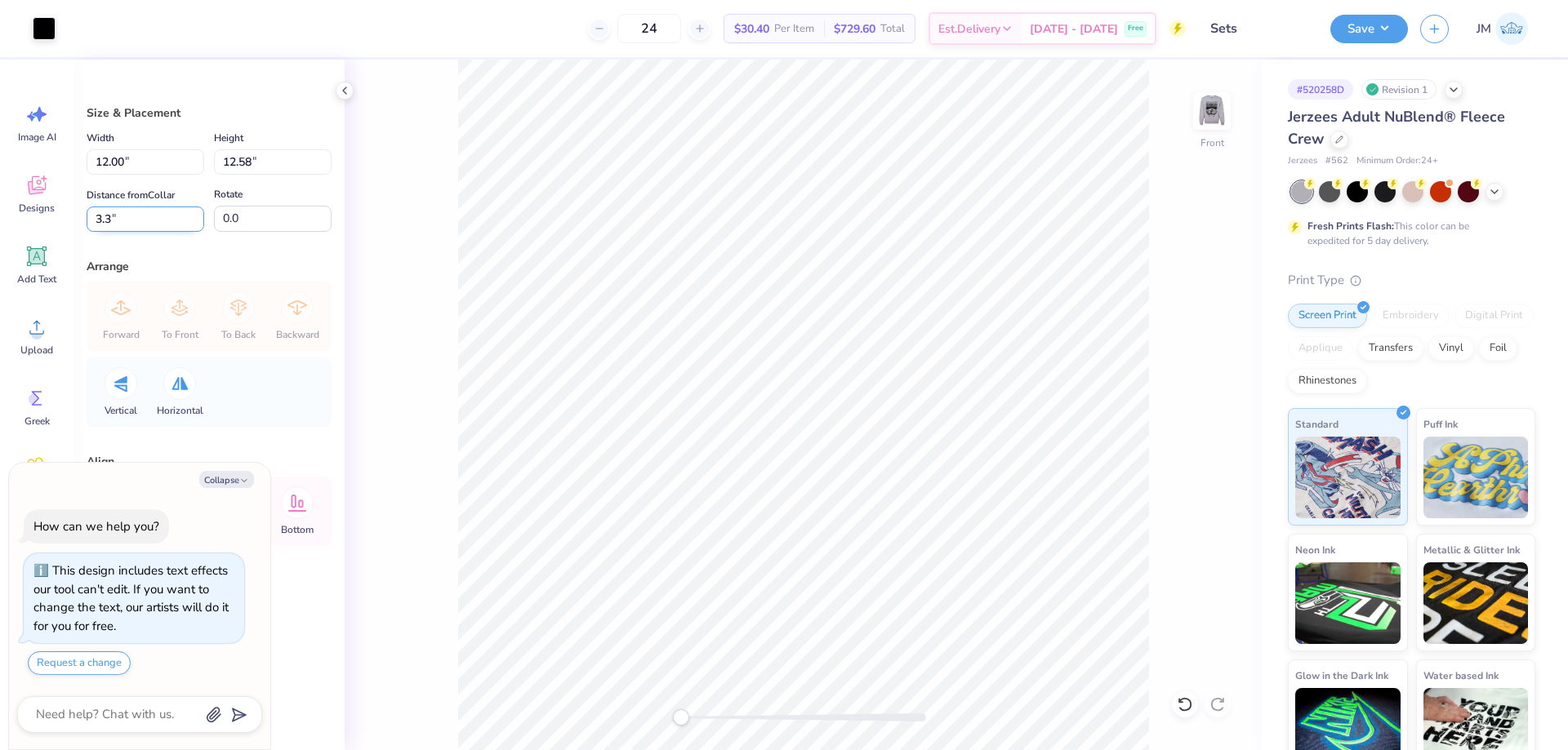
type input "3.3"
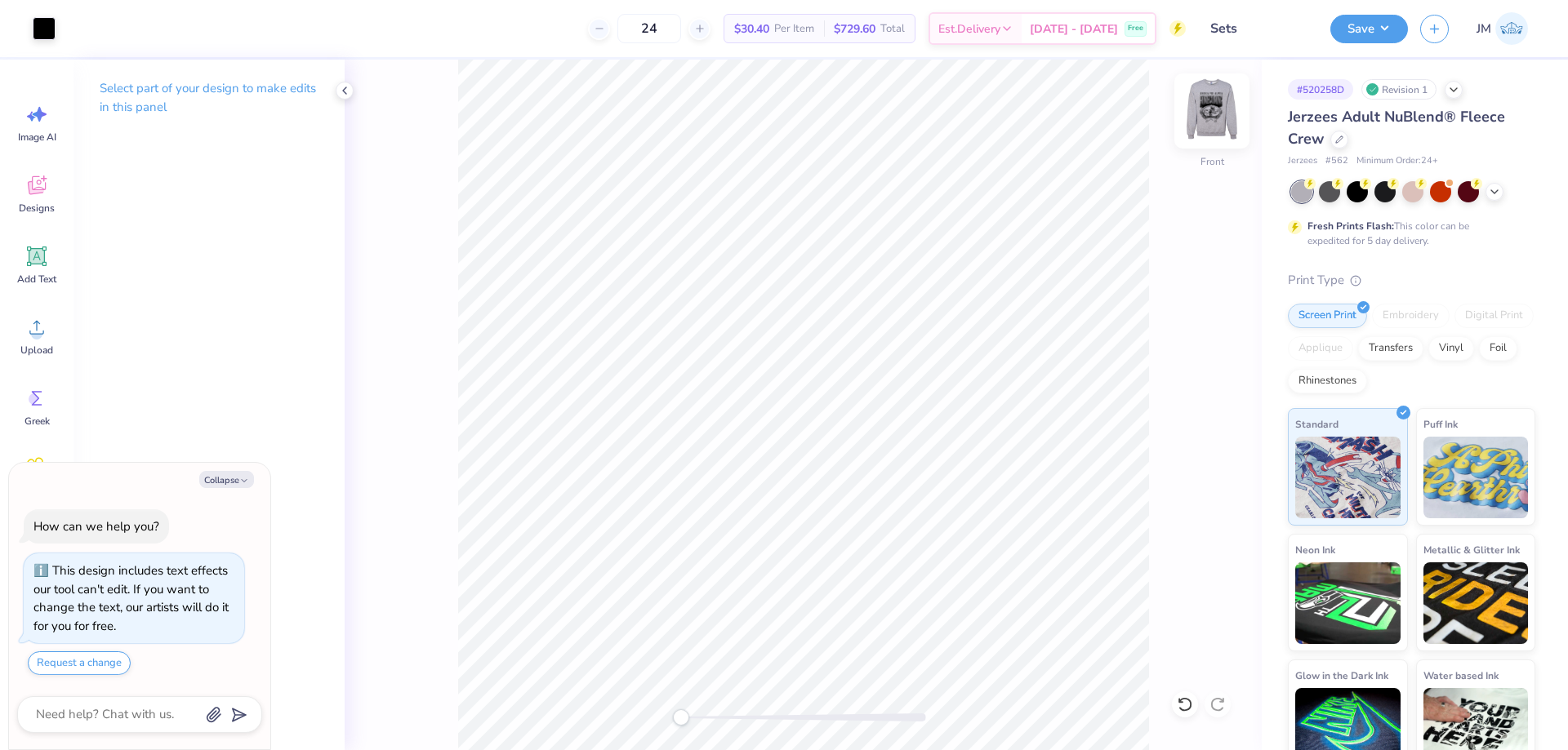
click at [1234, 106] on img at bounding box center [1211, 111] width 66 height 66
click at [1383, 27] on button "Save" at bounding box center [1369, 26] width 78 height 29
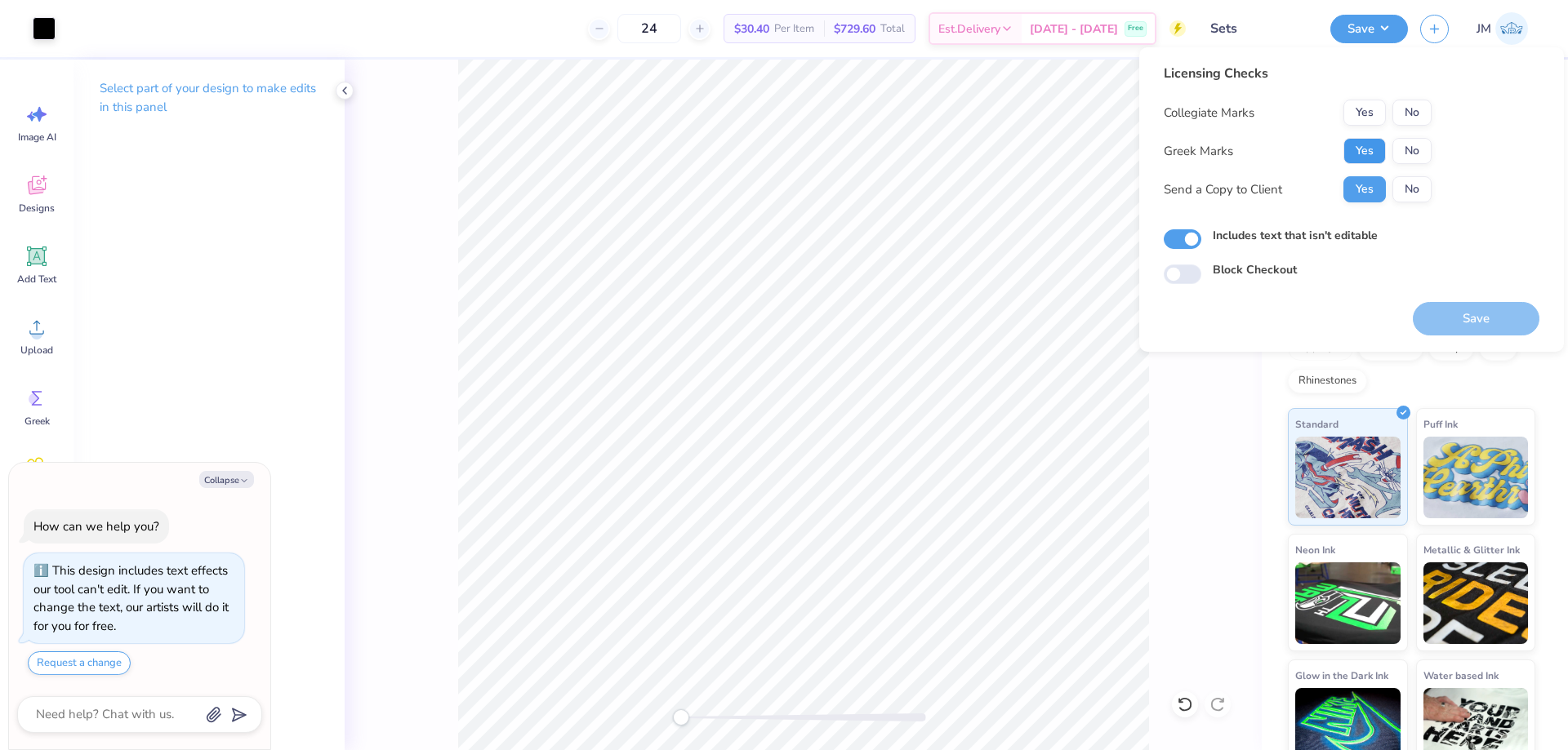
click at [1358, 150] on button "Yes" at bounding box center [1365, 151] width 43 height 26
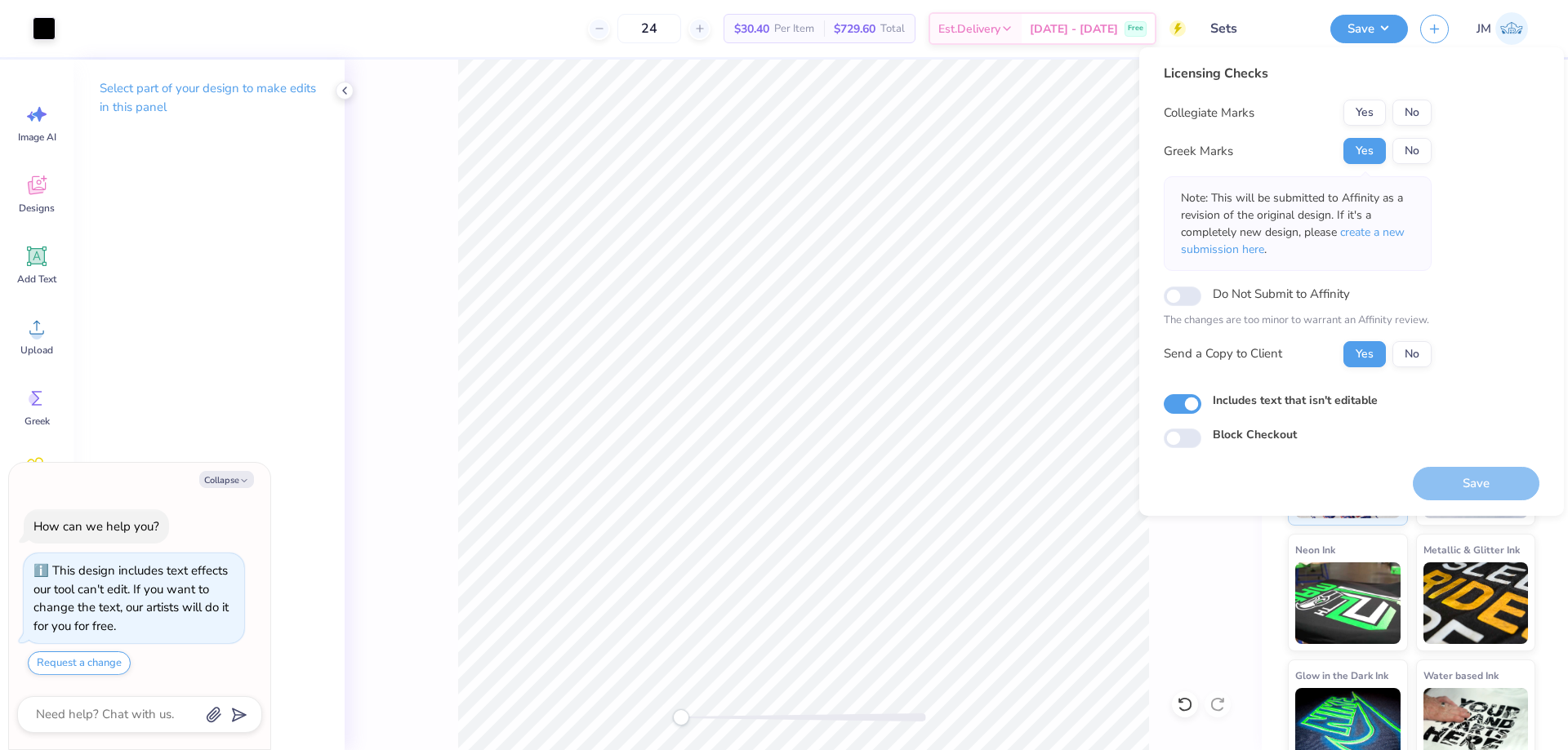
click at [1391, 118] on div "Yes No" at bounding box center [1387, 113] width 88 height 26
click at [1401, 110] on button "No" at bounding box center [1412, 113] width 39 height 26
click at [1434, 489] on button "Save" at bounding box center [1476, 484] width 127 height 33
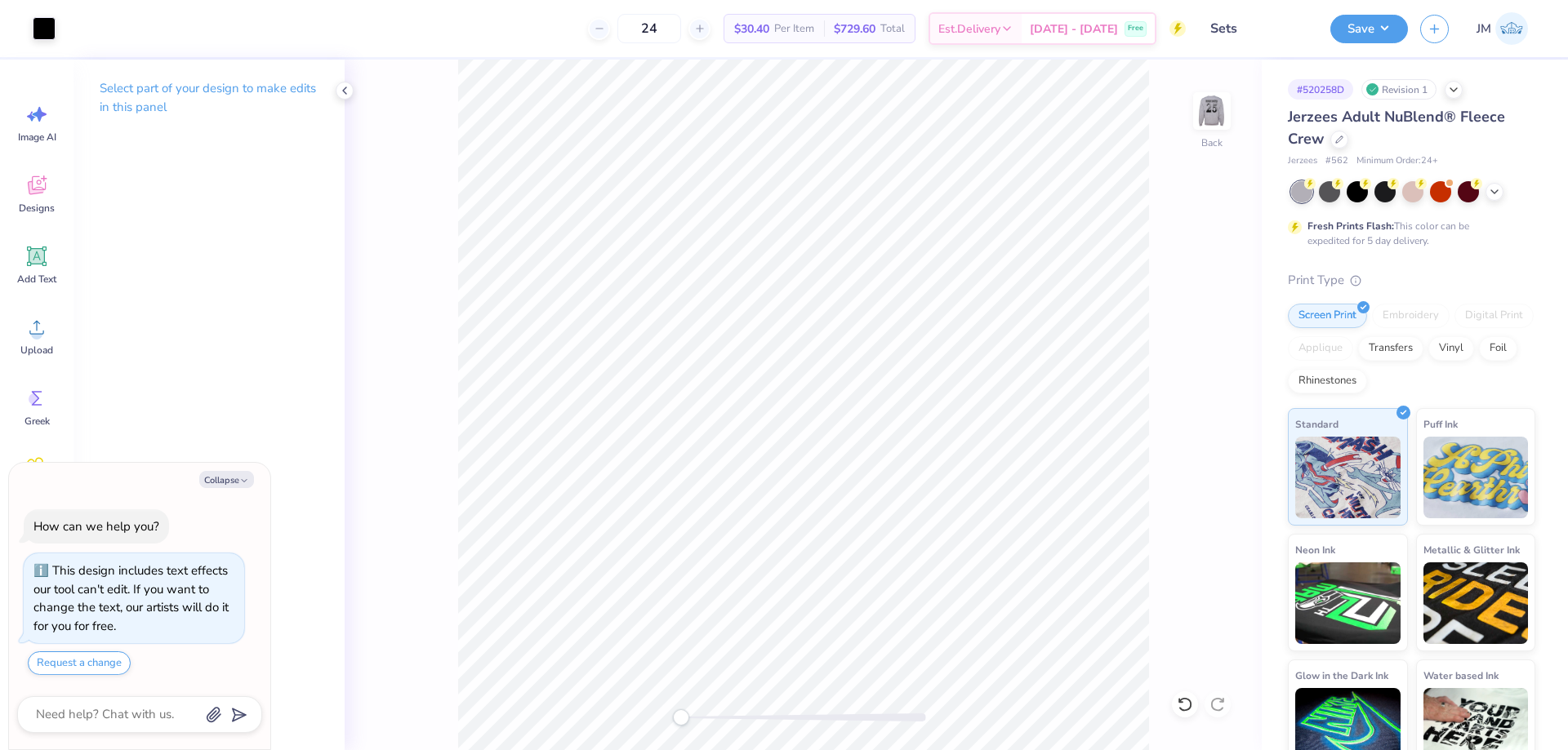
type textarea "x"
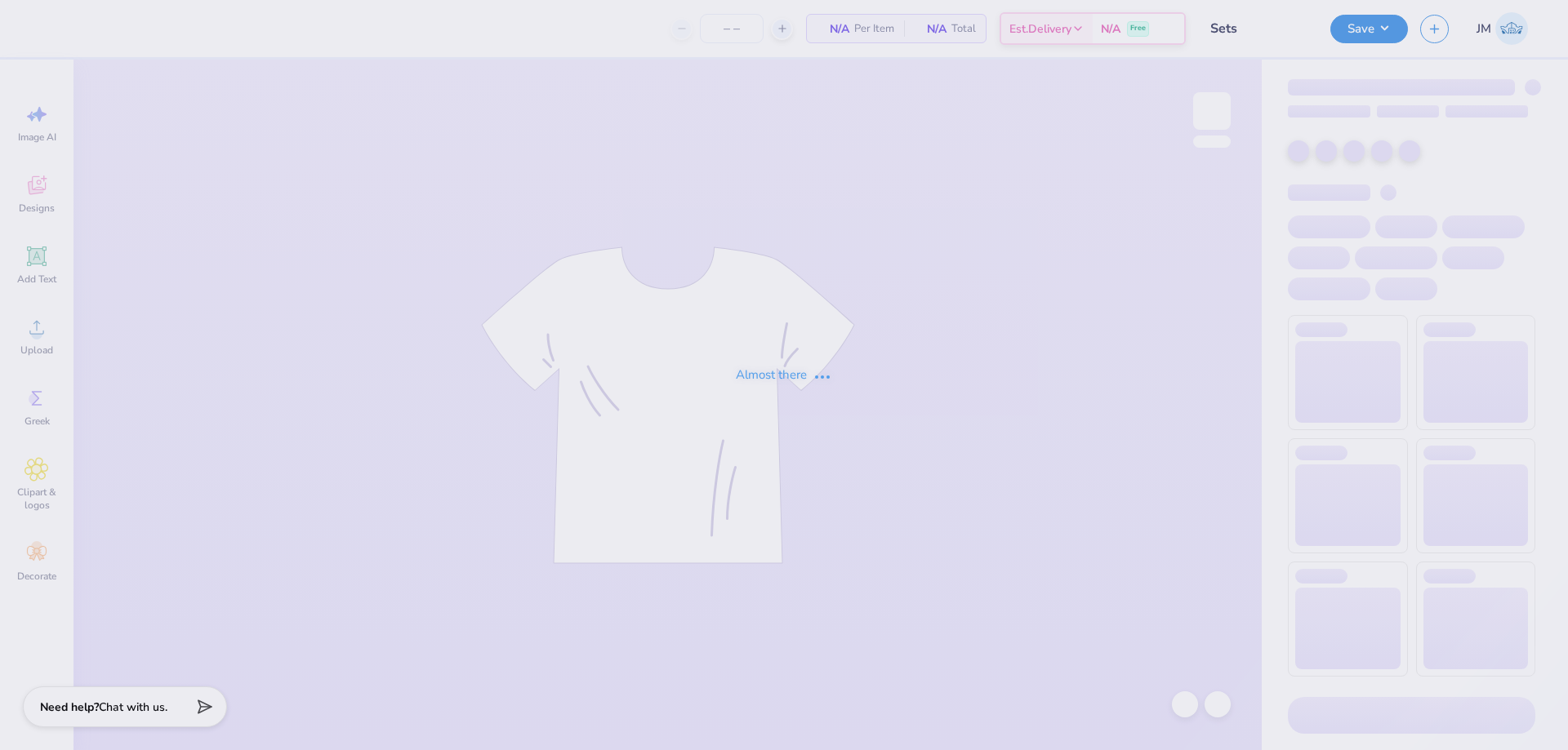
type input "24"
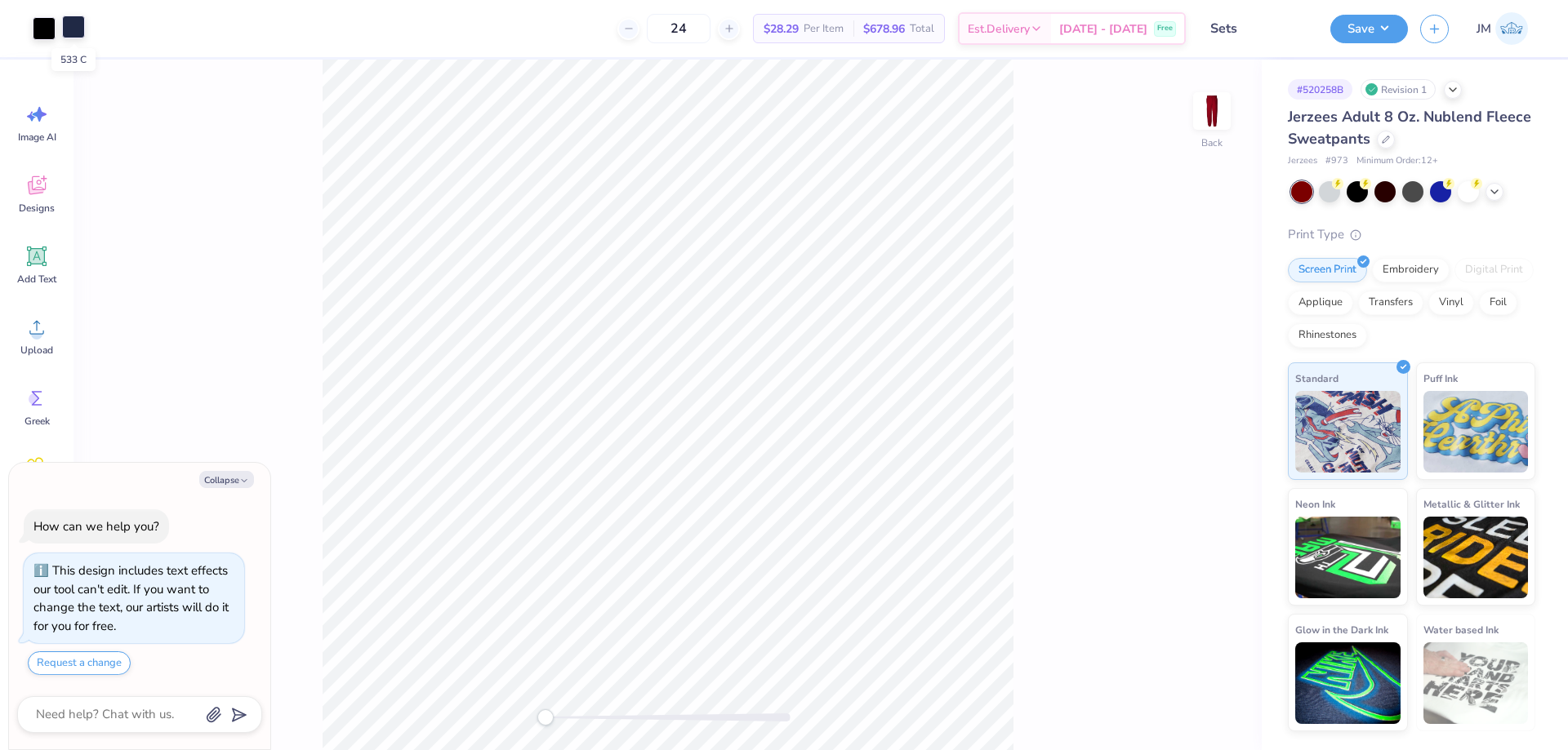
click at [70, 24] on div at bounding box center [73, 27] width 23 height 23
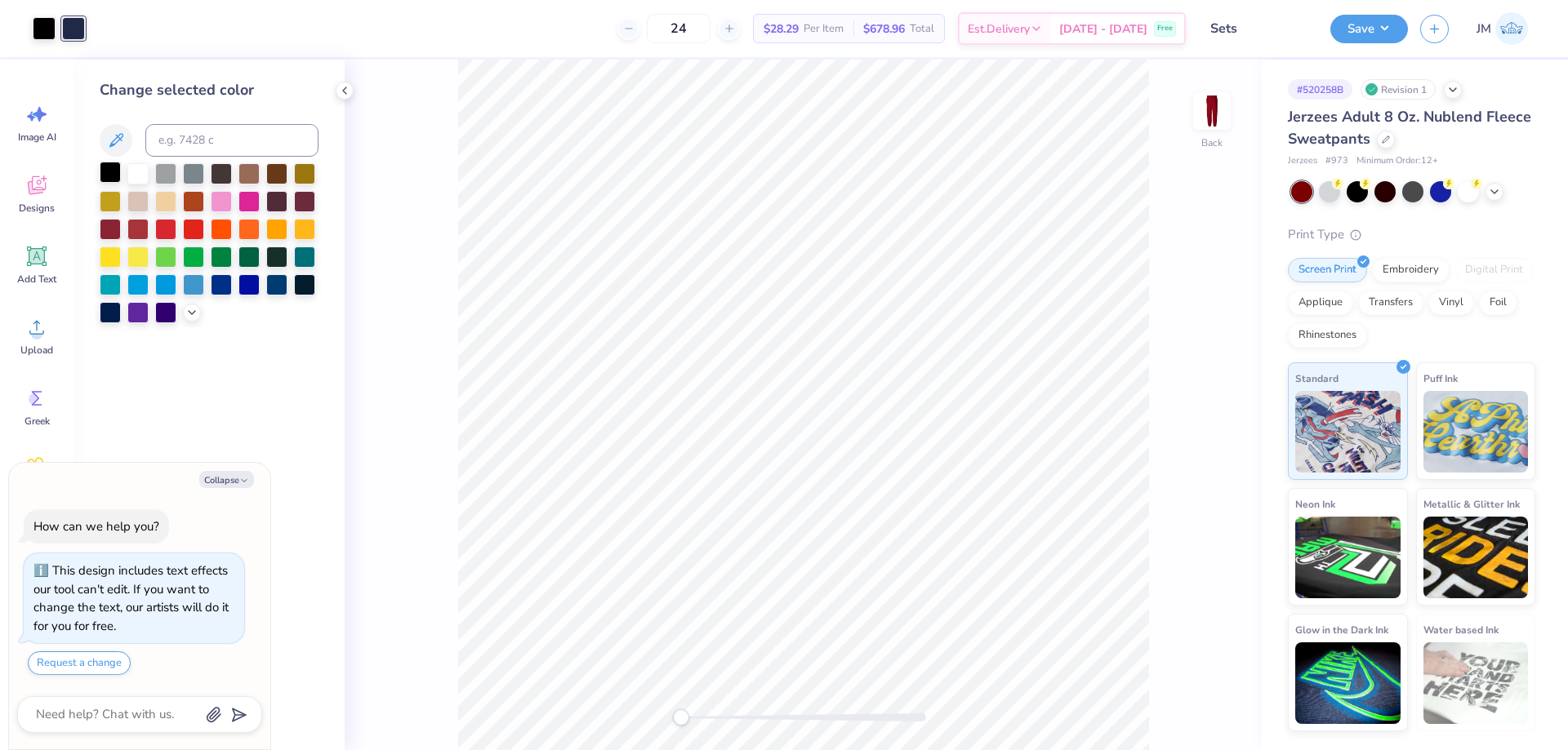
click at [115, 173] on div at bounding box center [110, 172] width 21 height 21
click at [1381, 28] on button "Save" at bounding box center [1369, 26] width 78 height 29
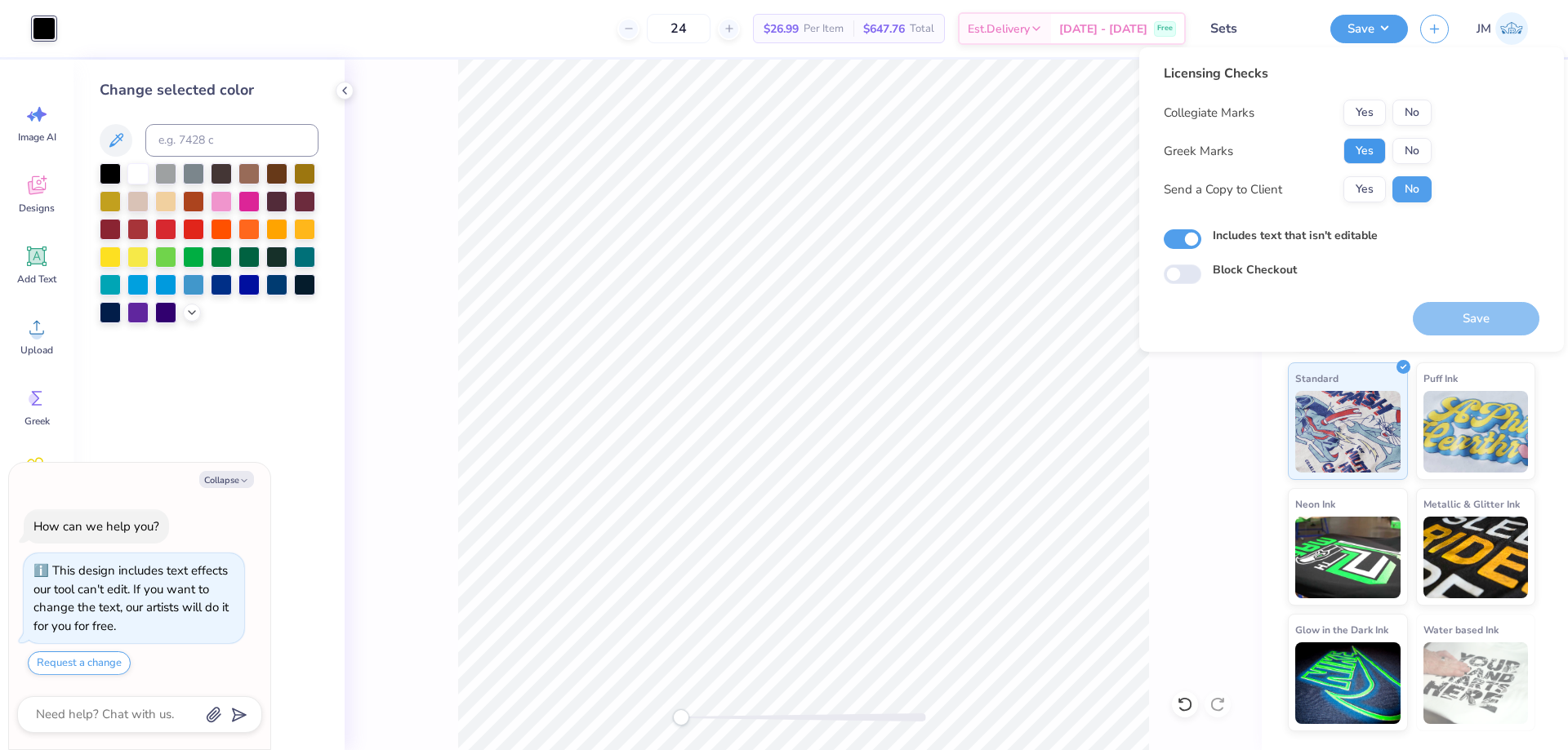
click at [1372, 152] on button "Yes" at bounding box center [1365, 151] width 43 height 26
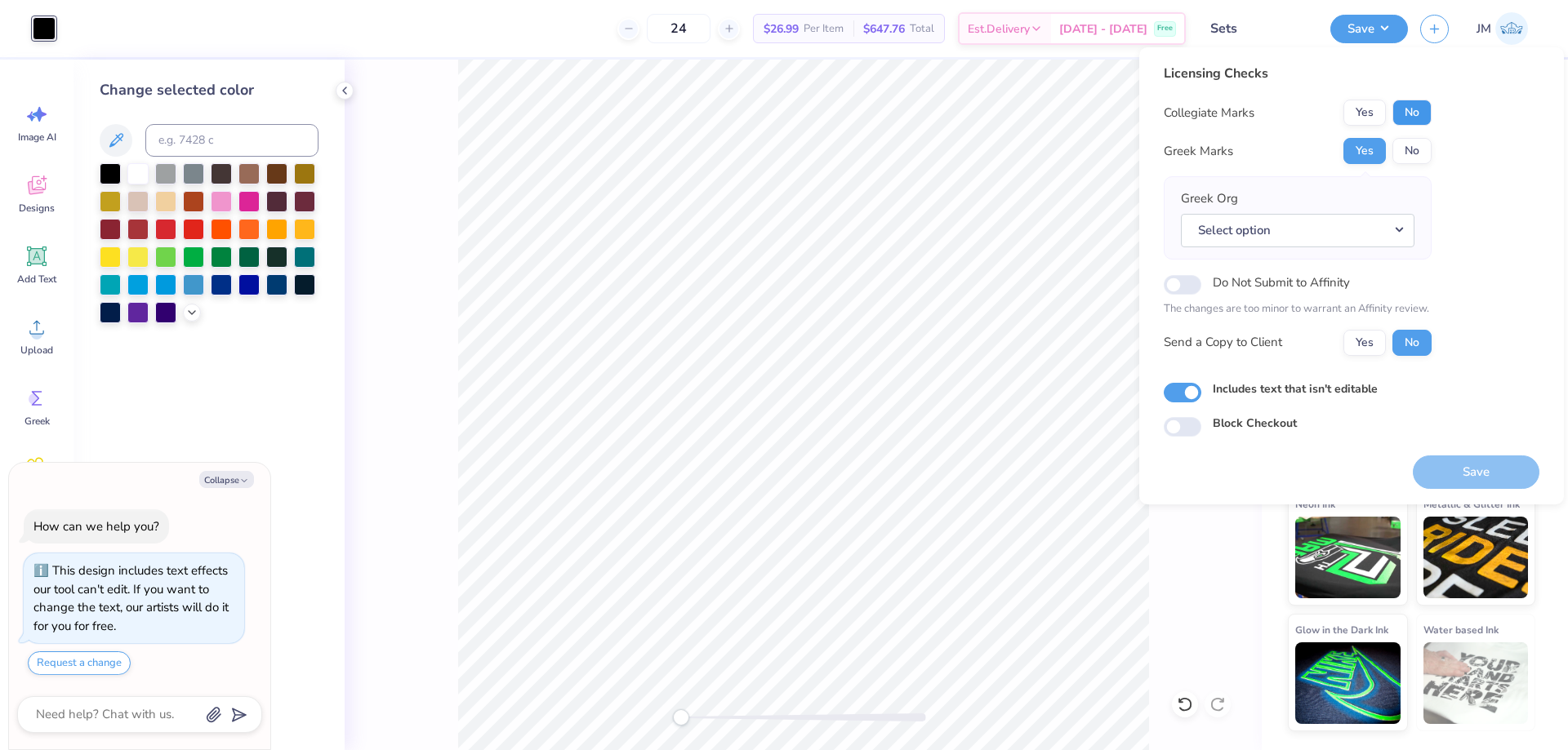
click at [1408, 107] on button "No" at bounding box center [1412, 113] width 39 height 26
click at [1408, 234] on button "Select option" at bounding box center [1297, 231] width 234 height 33
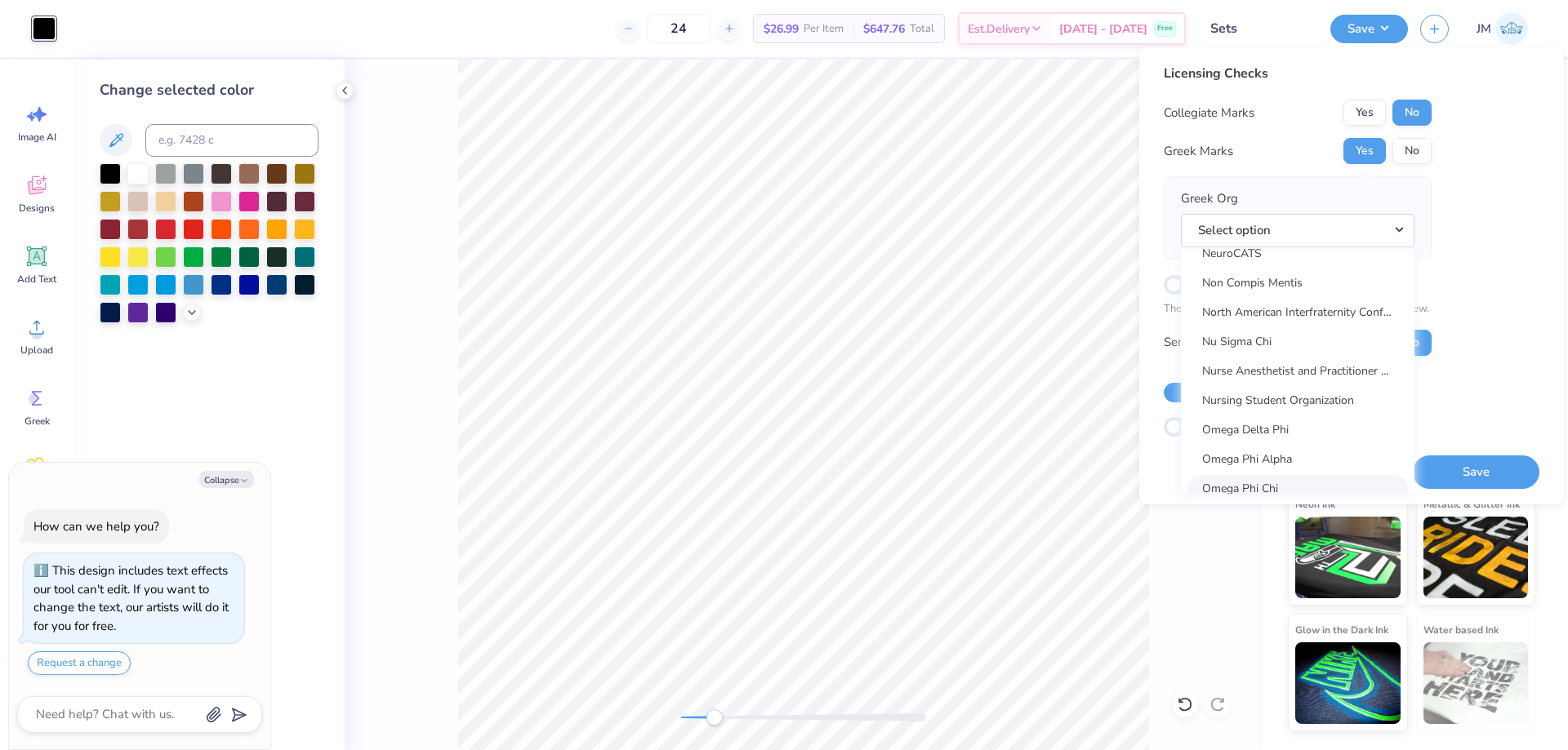
scroll to position [7954, 0]
click at [1308, 337] on link "Omega Phi Alpha" at bounding box center [1297, 339] width 221 height 27
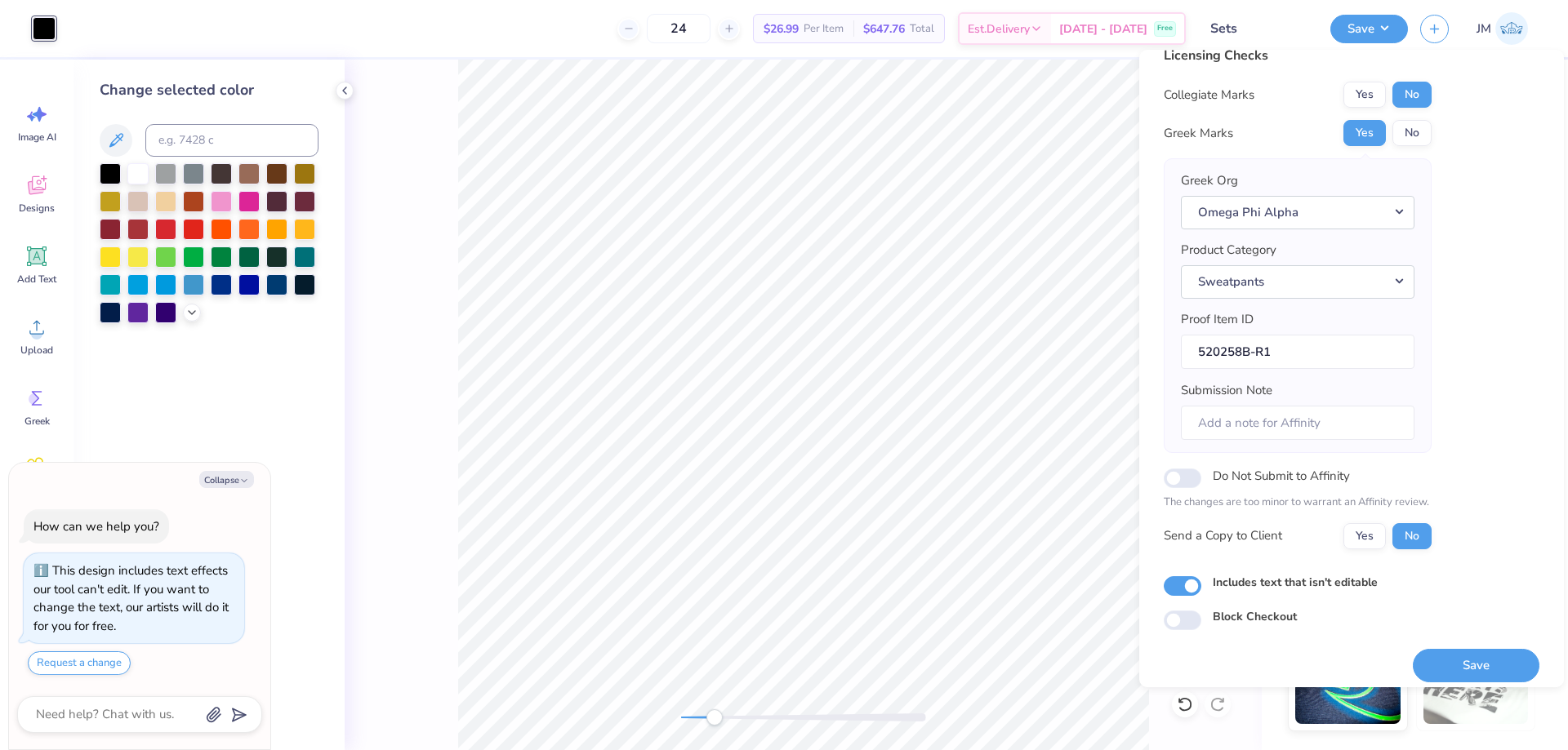
scroll to position [31, 0]
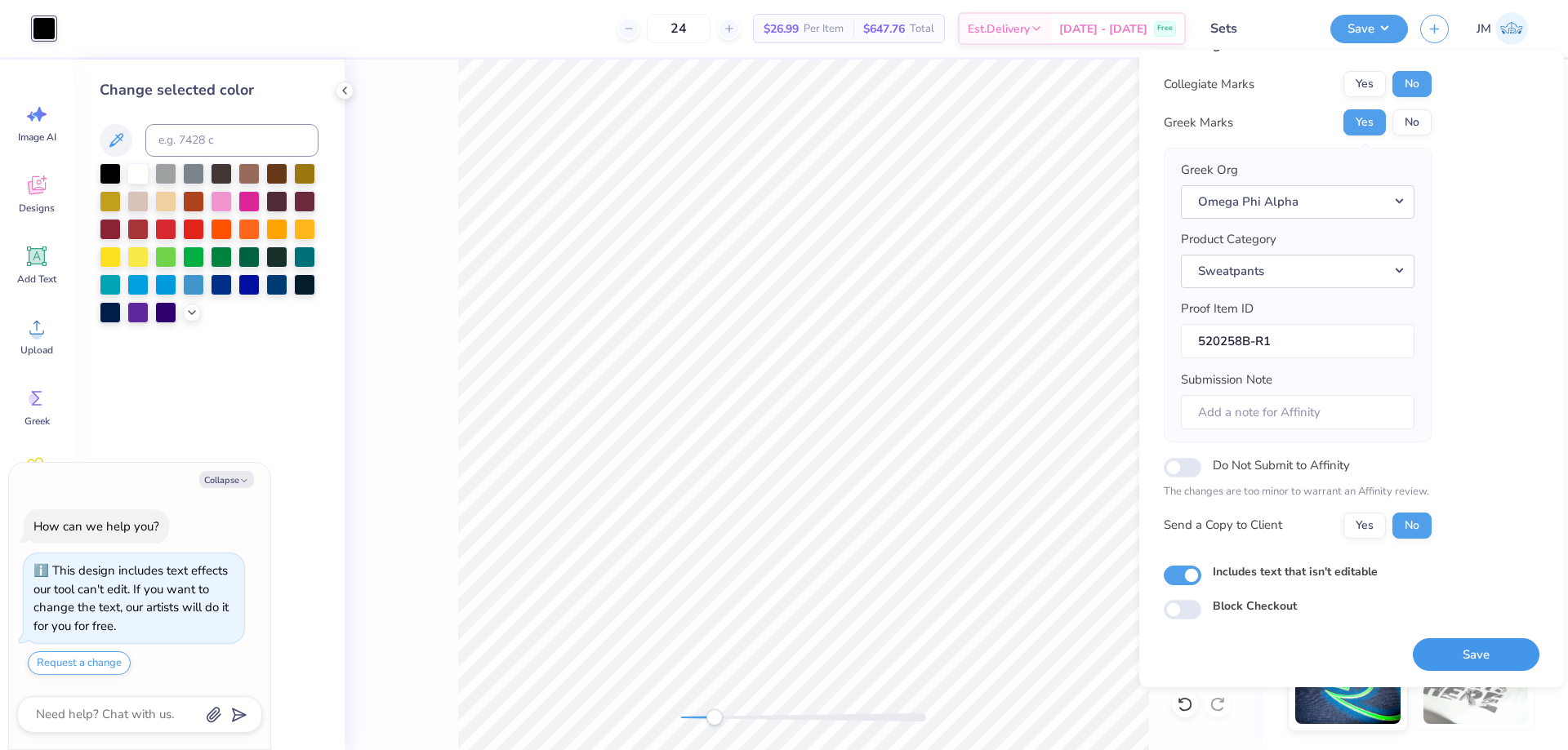
click at [1479, 658] on button "Save" at bounding box center [1476, 655] width 127 height 33
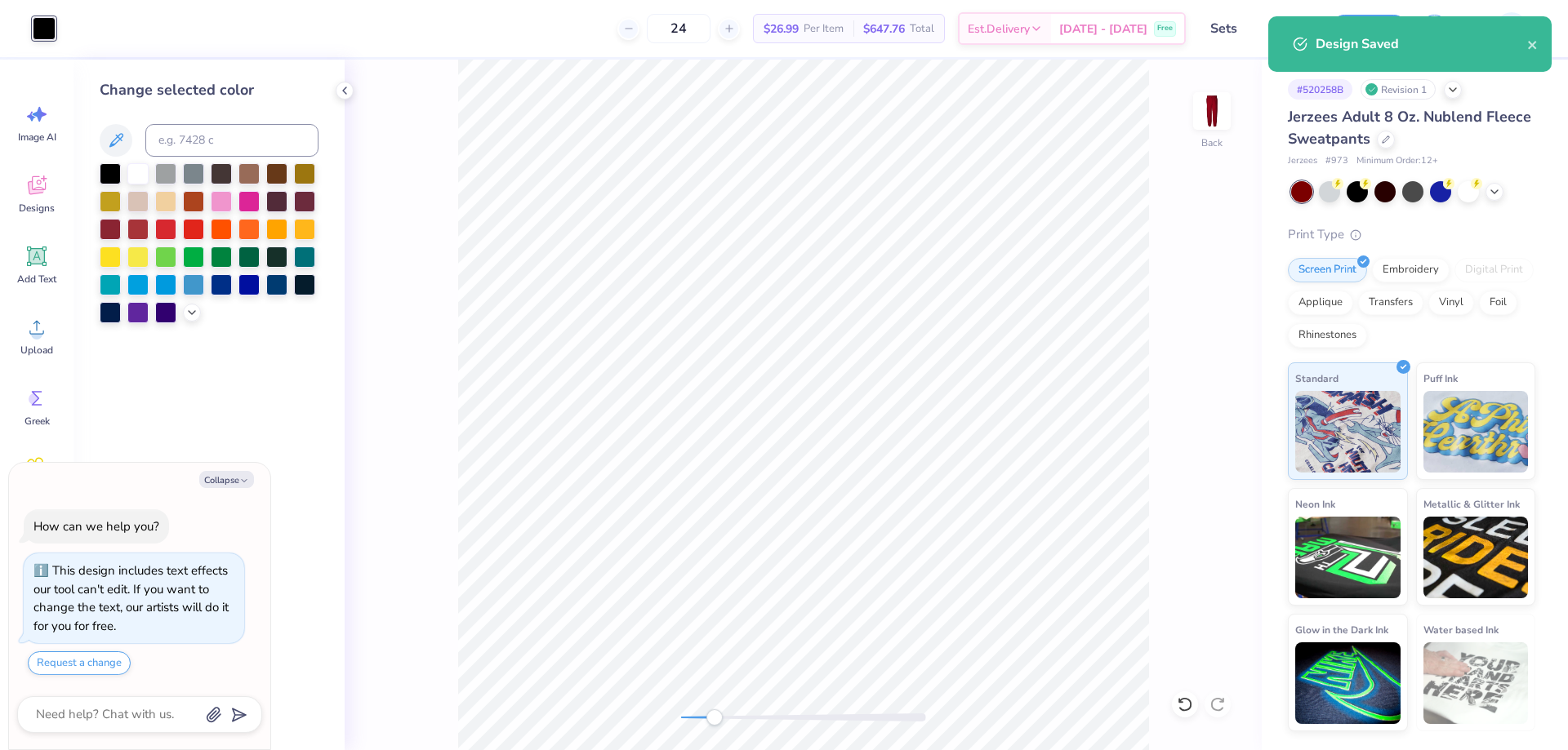
type textarea "x"
